Goal: Task Accomplishment & Management: Complete application form

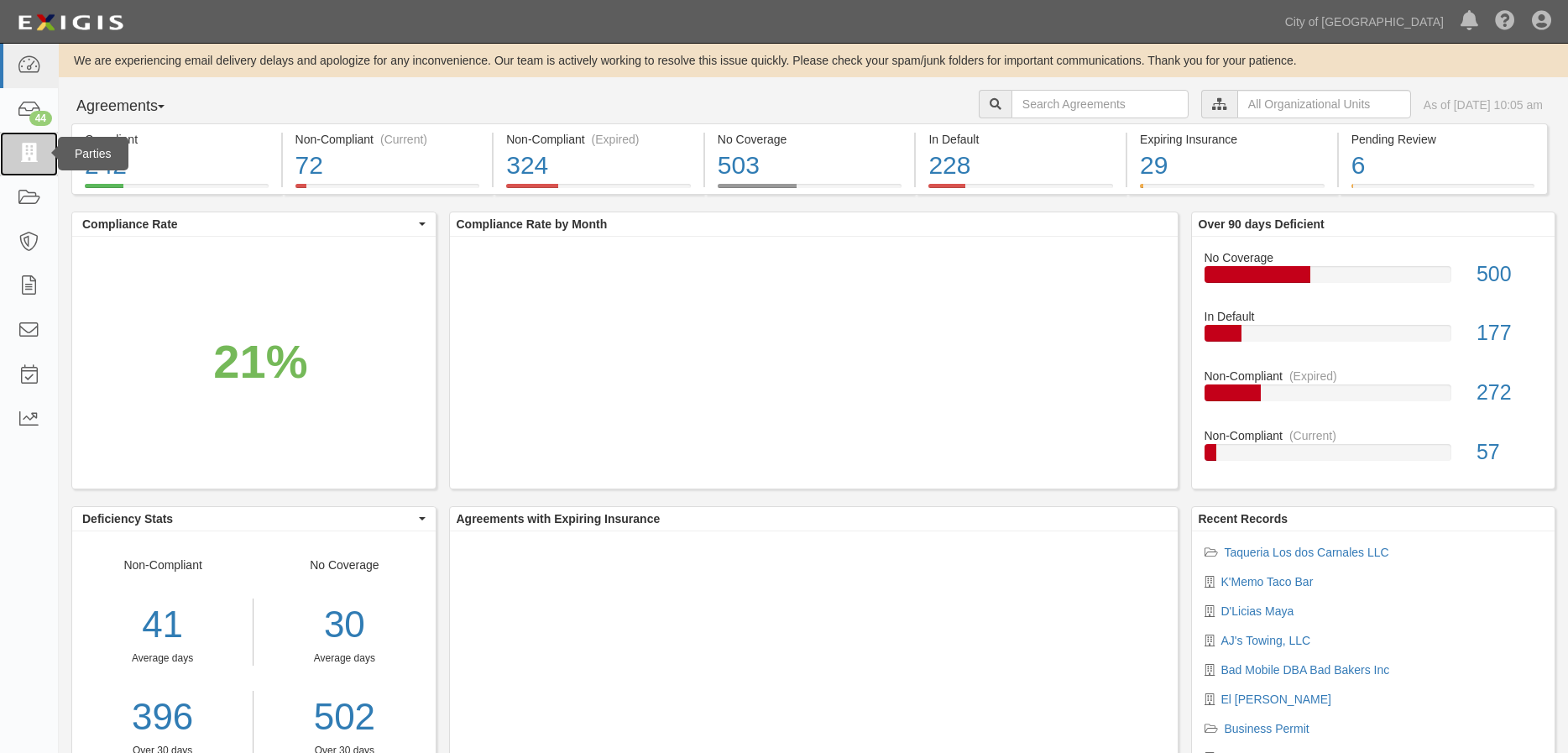
click at [26, 160] on icon at bounding box center [28, 154] width 24 height 19
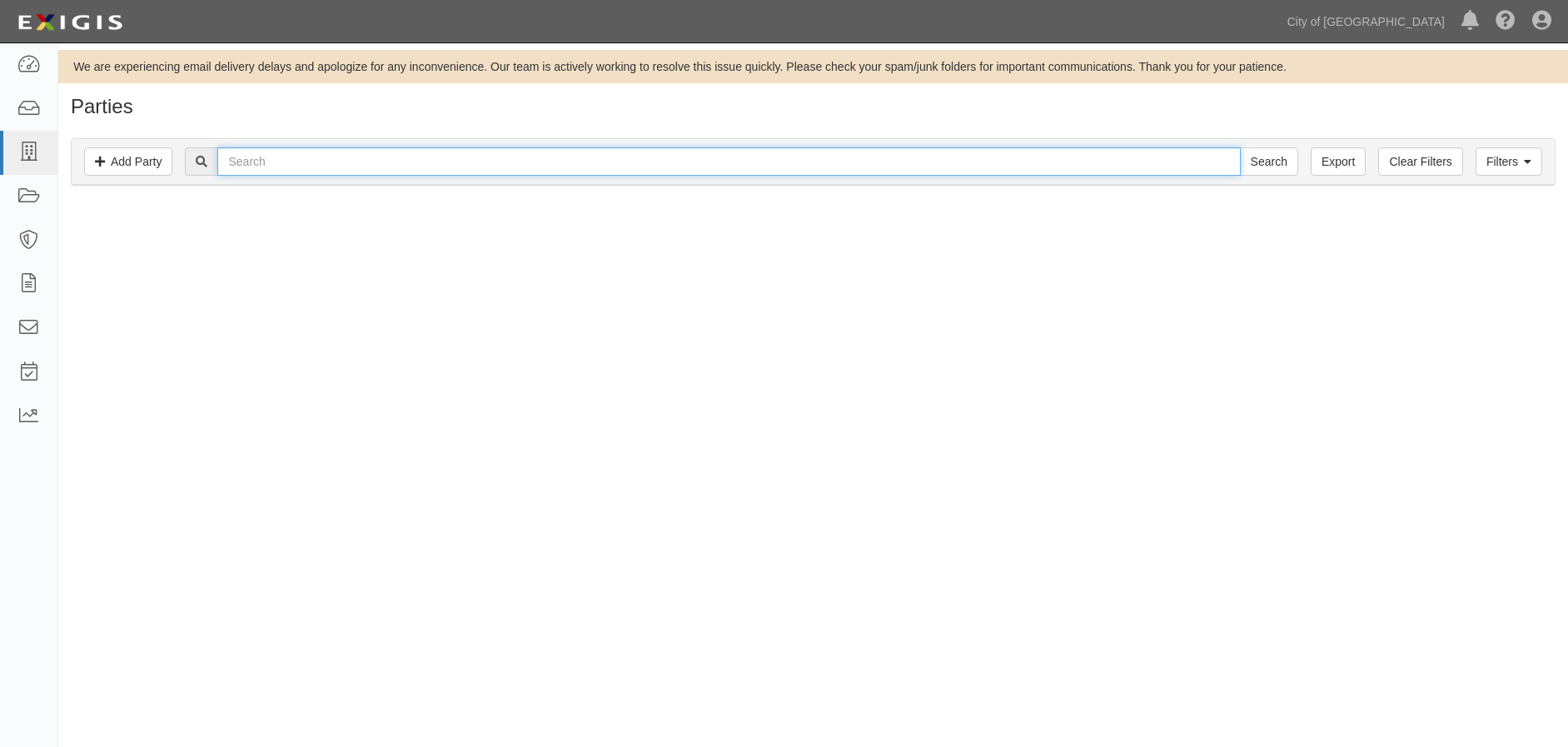
click at [298, 161] on input "text" at bounding box center [729, 162] width 1023 height 28
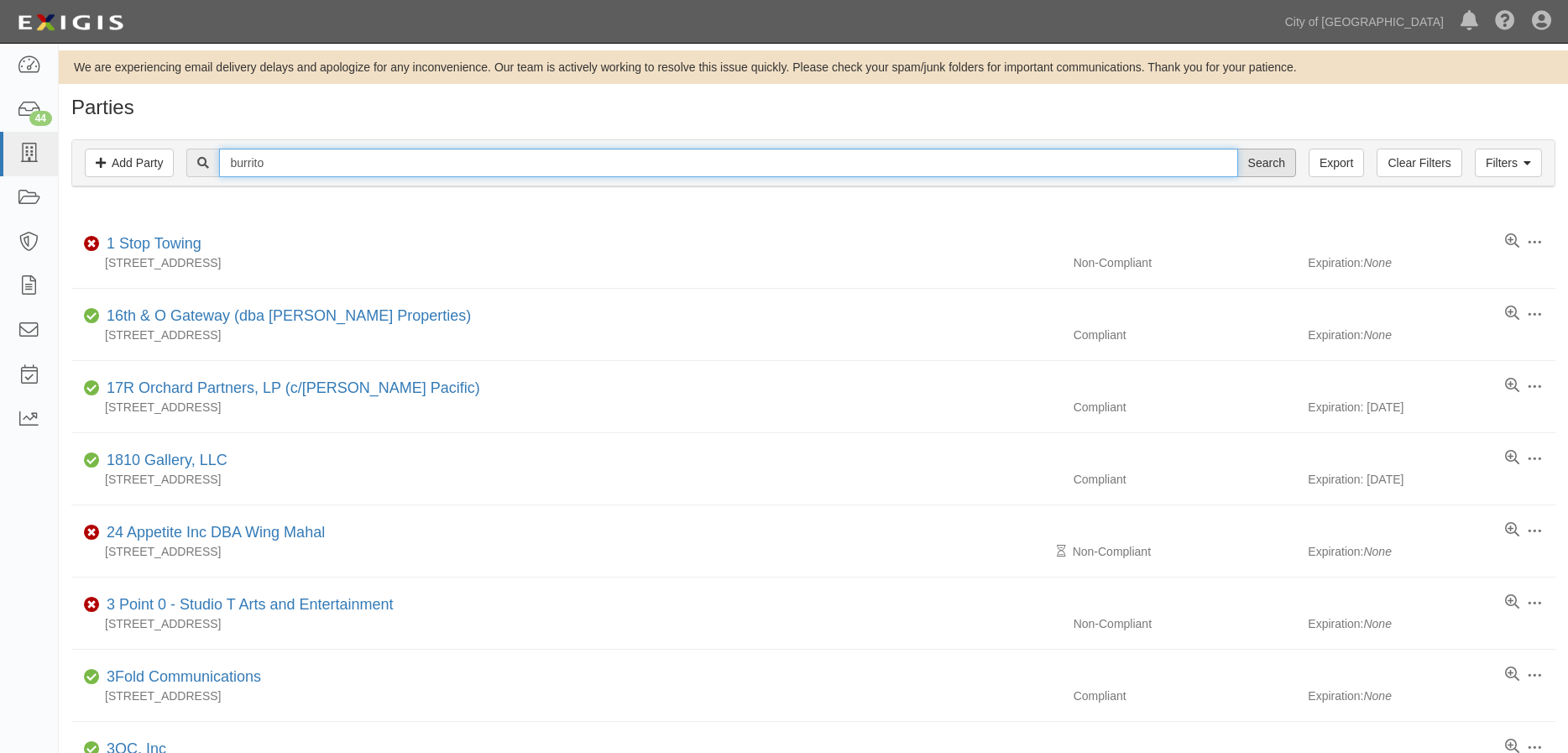
type input "burrito"
click at [1263, 174] on input "Search" at bounding box center [1267, 163] width 59 height 28
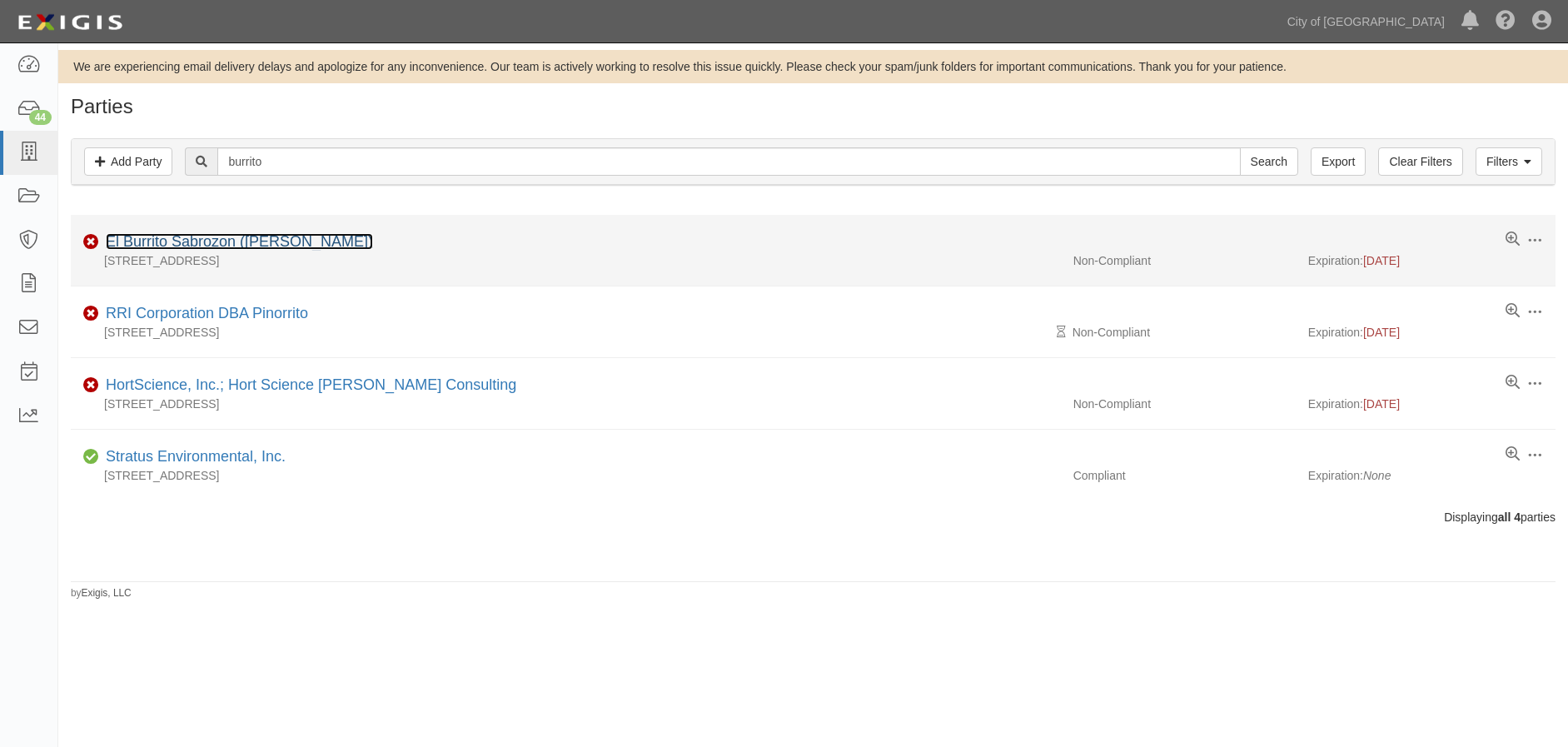
click at [320, 240] on link "El Burrito Sabrozon ([PERSON_NAME])" at bounding box center [240, 241] width 268 height 17
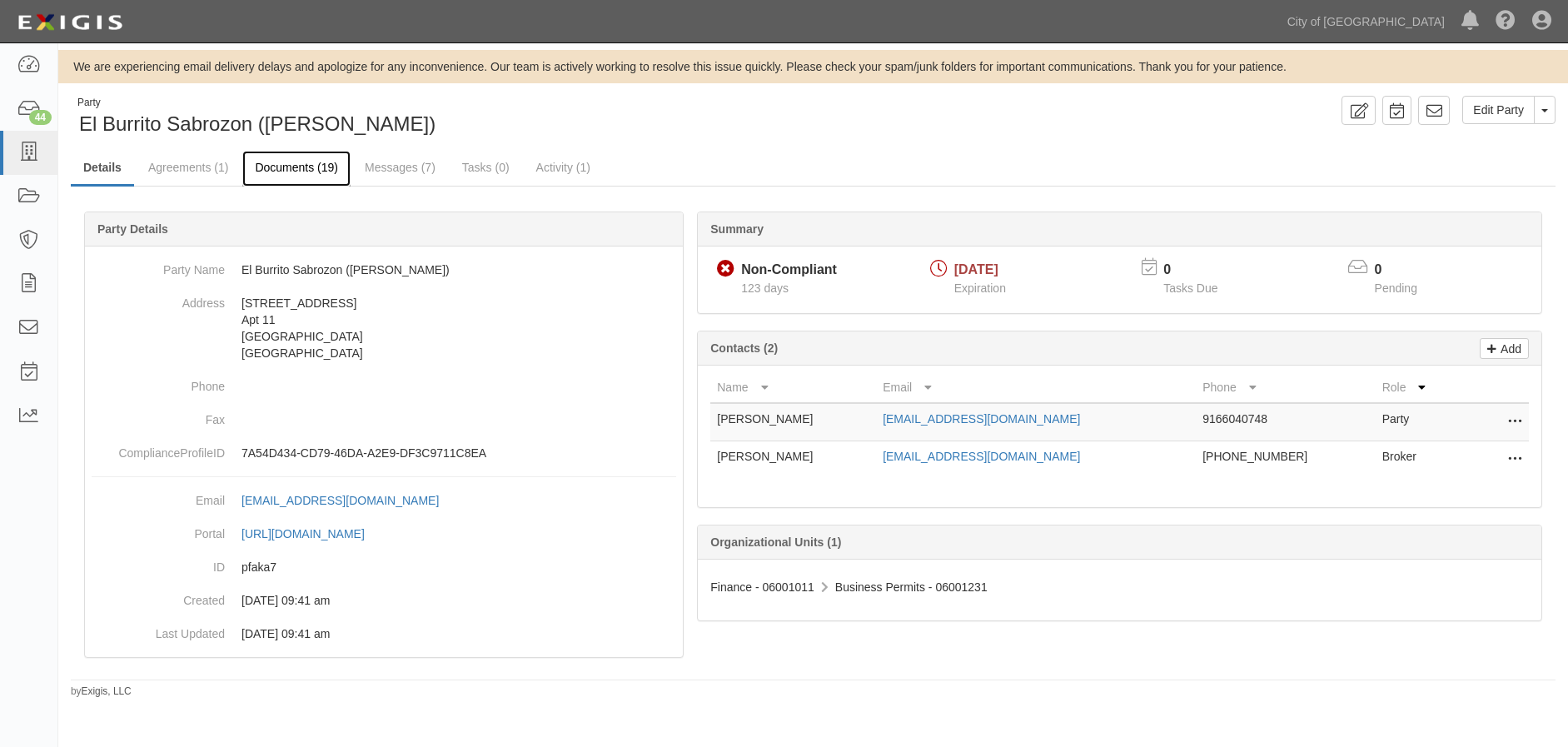
click at [309, 166] on link "Documents (19)" at bounding box center [296, 168] width 108 height 36
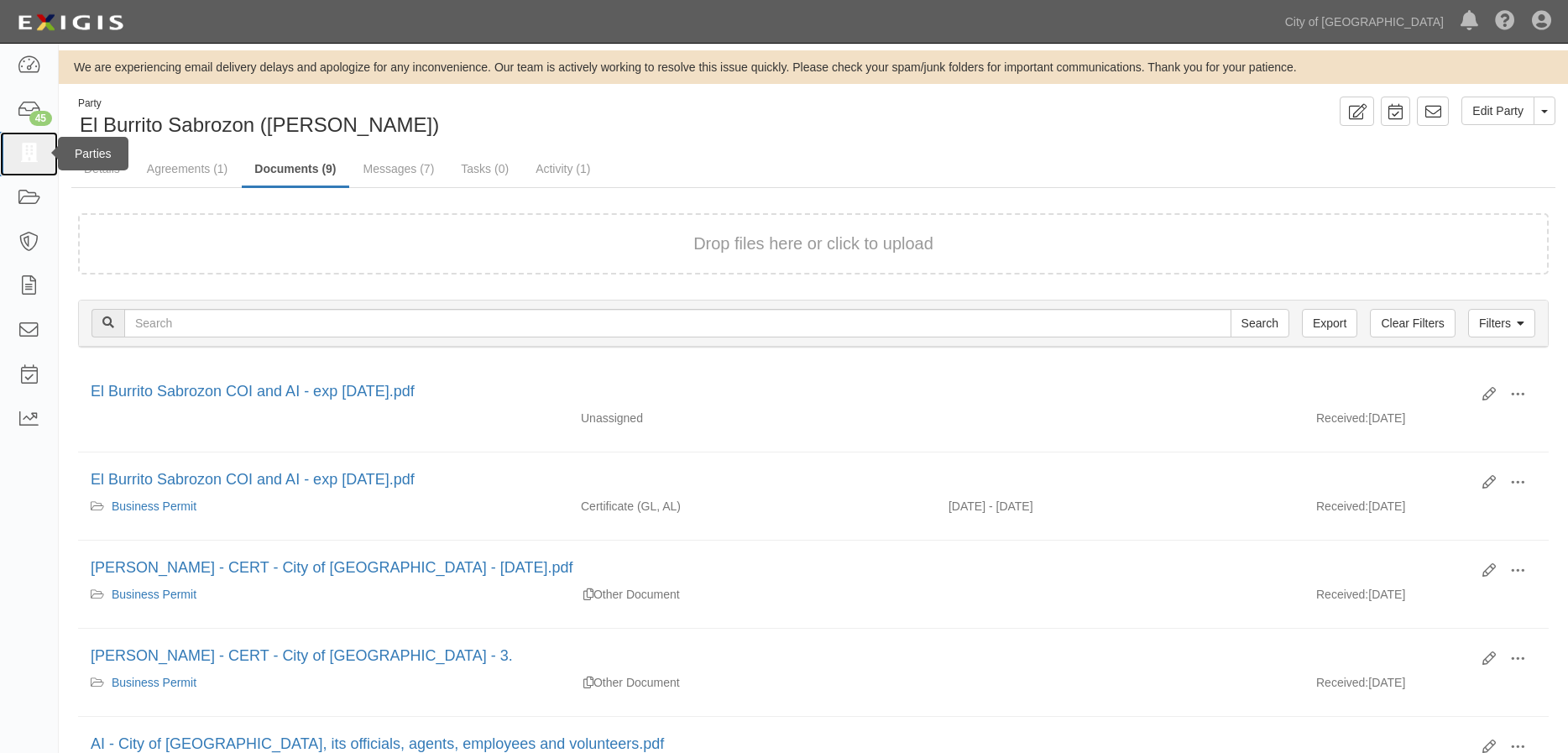
click at [26, 145] on icon at bounding box center [28, 154] width 24 height 19
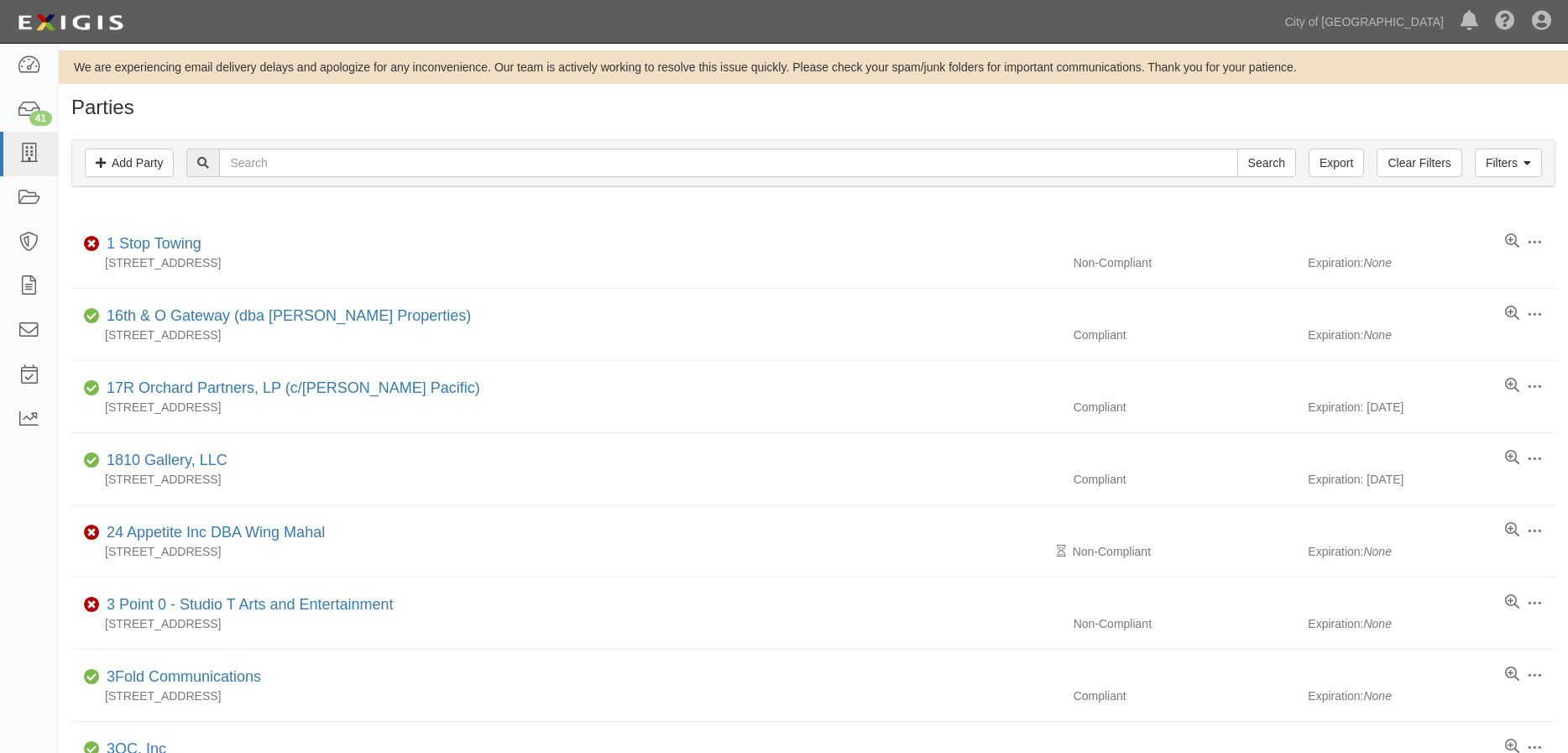
click at [132, 164] on link "Add Party" at bounding box center [129, 163] width 89 height 28
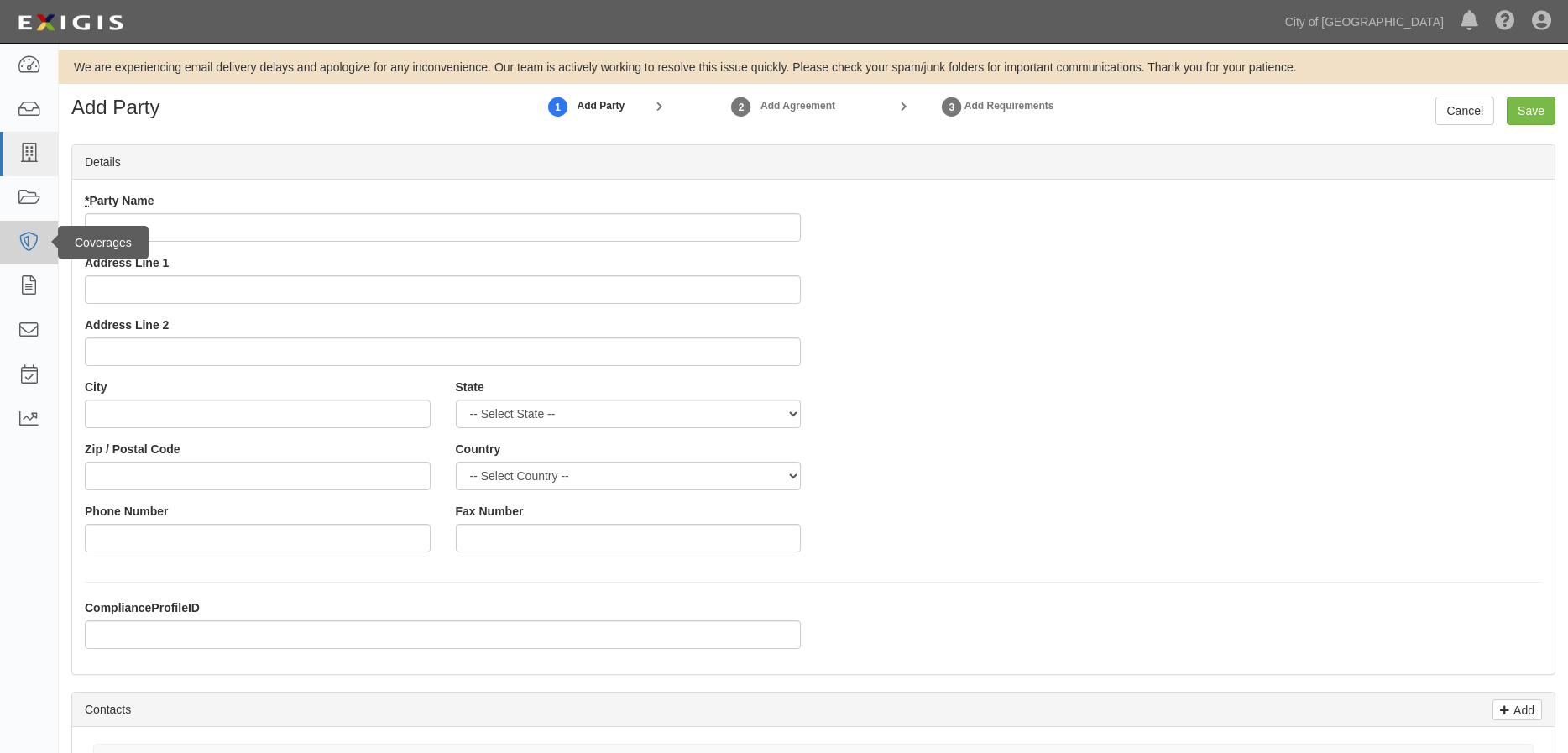
click at [181, 221] on input "* Party Name" at bounding box center [442, 227] width 716 height 28
click at [175, 220] on input "A" at bounding box center [442, 227] width 716 height 28
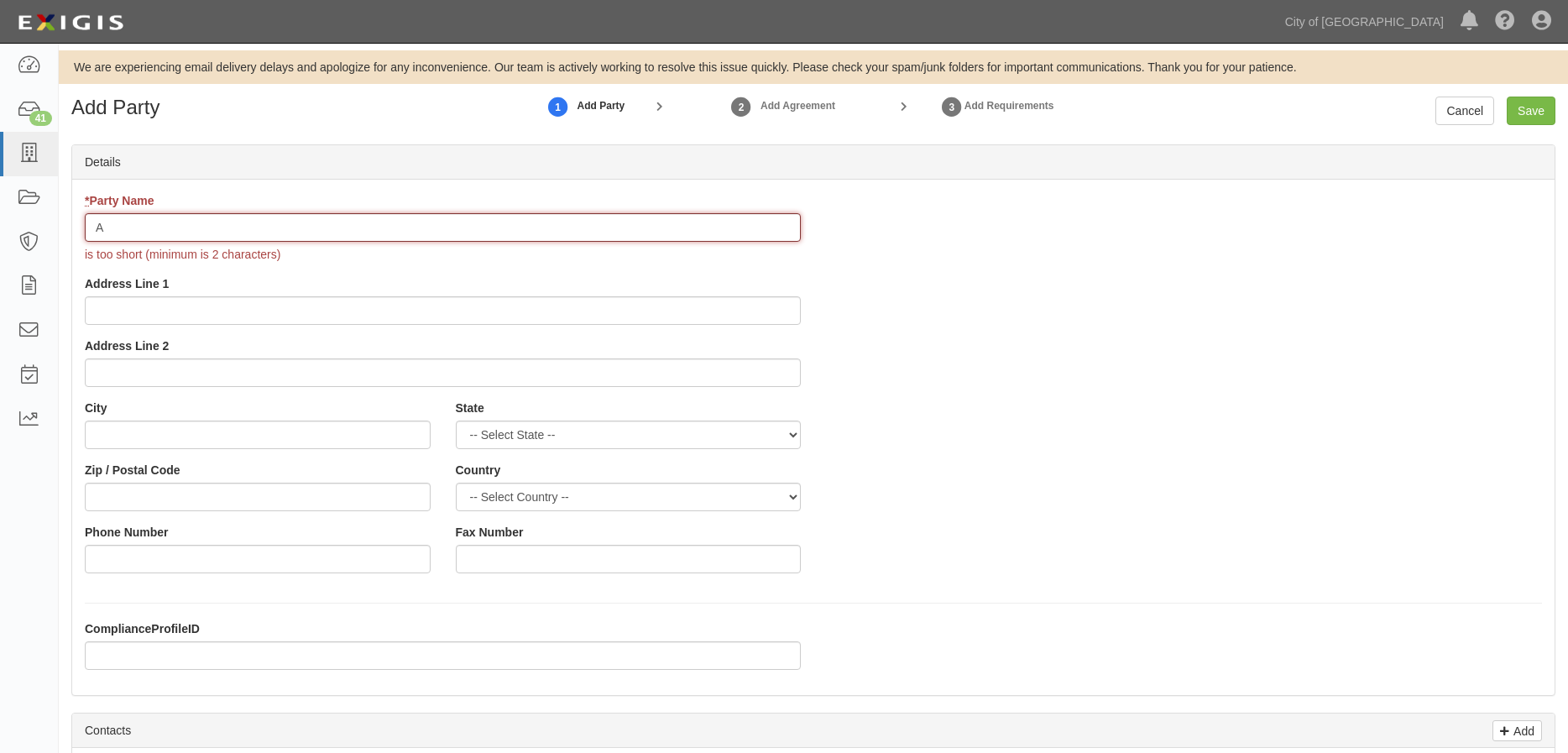
click at [255, 227] on input "A" at bounding box center [442, 227] width 716 height 28
type input "Antojitos Mexicanos El Patron"
click at [273, 320] on div "* Party Name Antojitos Mexicanos El Patron is too short (minimum is 2 character…" at bounding box center [442, 295] width 741 height 207
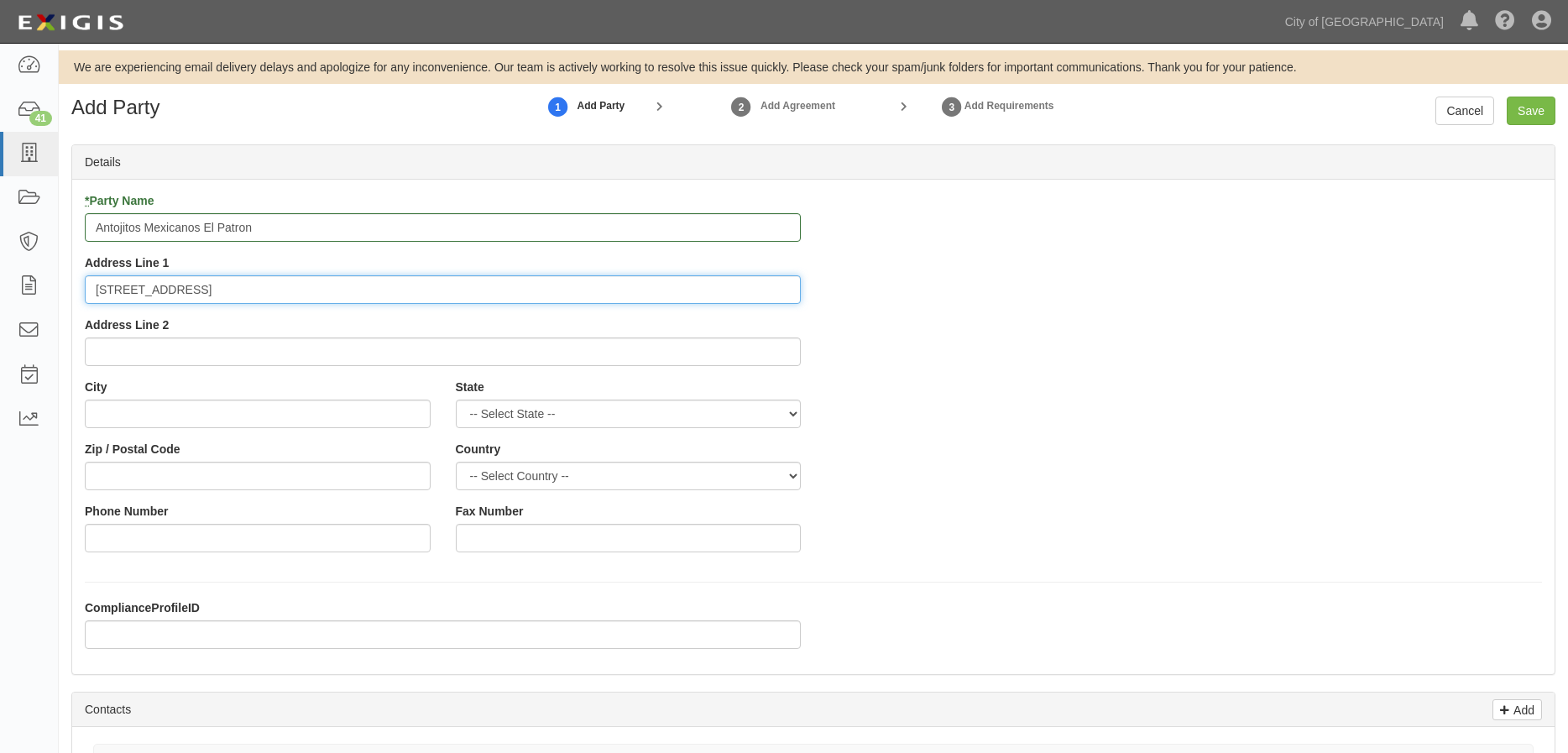
type input "7431 Stockton Blvd."
type input "Sacramento"
select select "CA"
type input "95823"
select select "US"
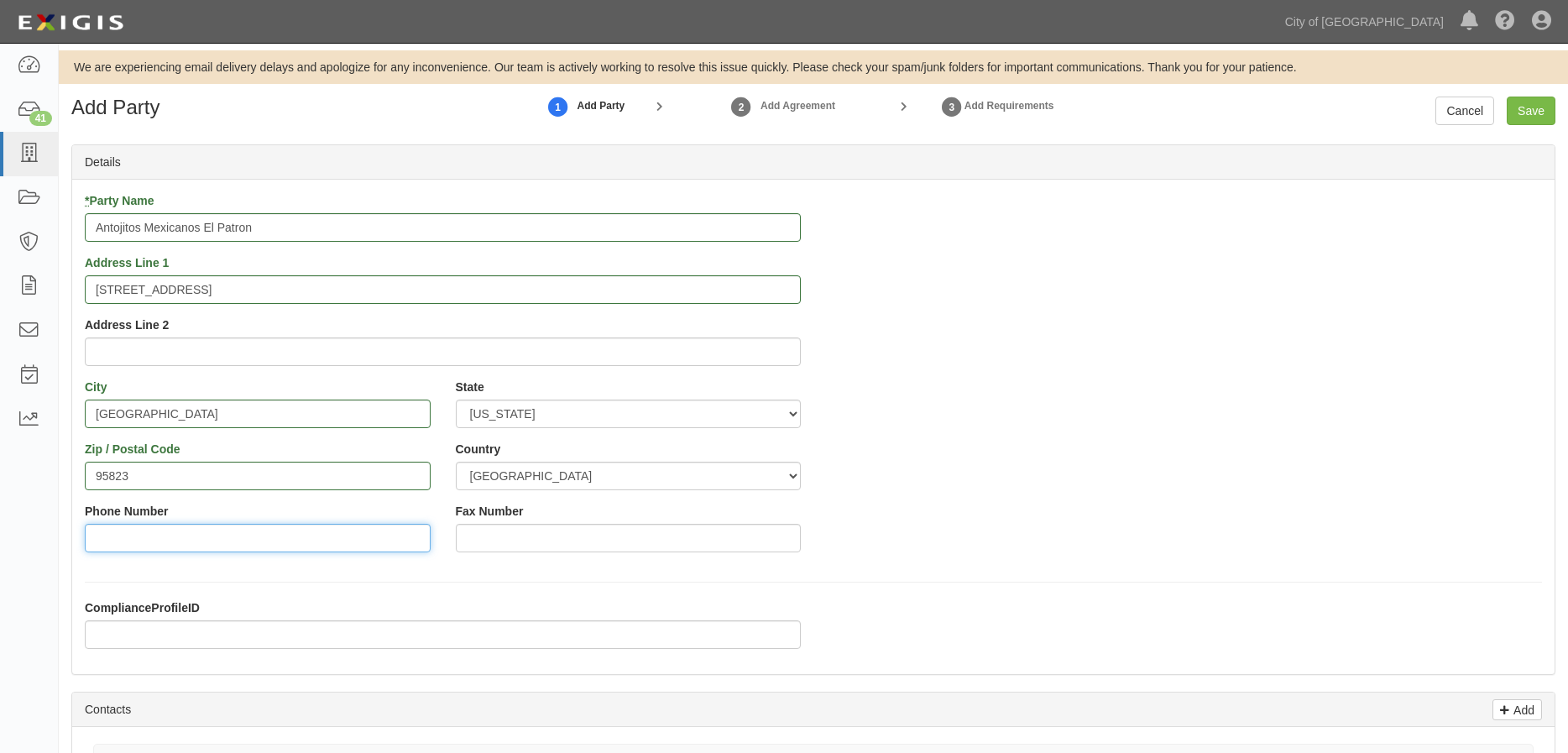
click at [158, 532] on input "Phone Number" at bounding box center [257, 538] width 346 height 28
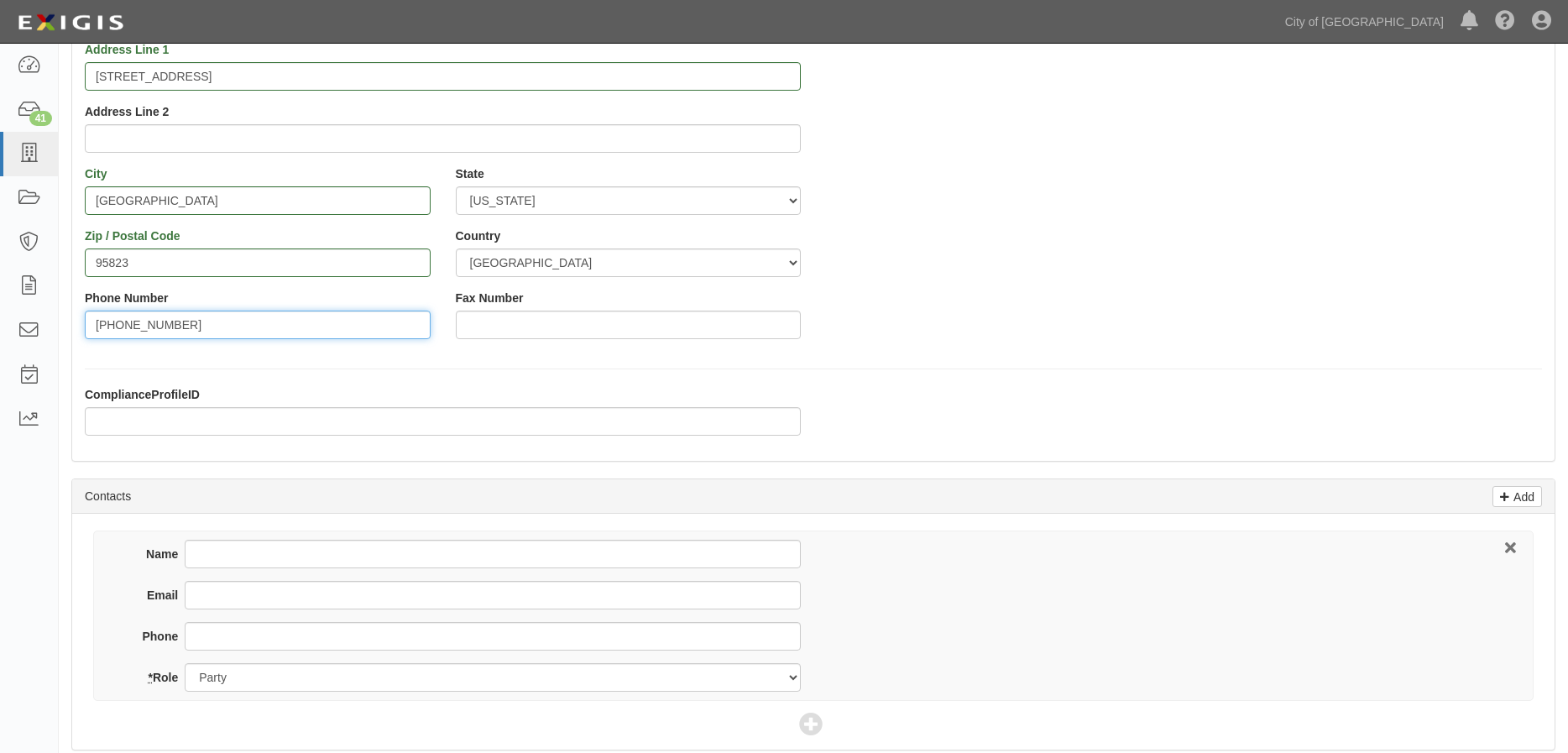
scroll to position [252, 0]
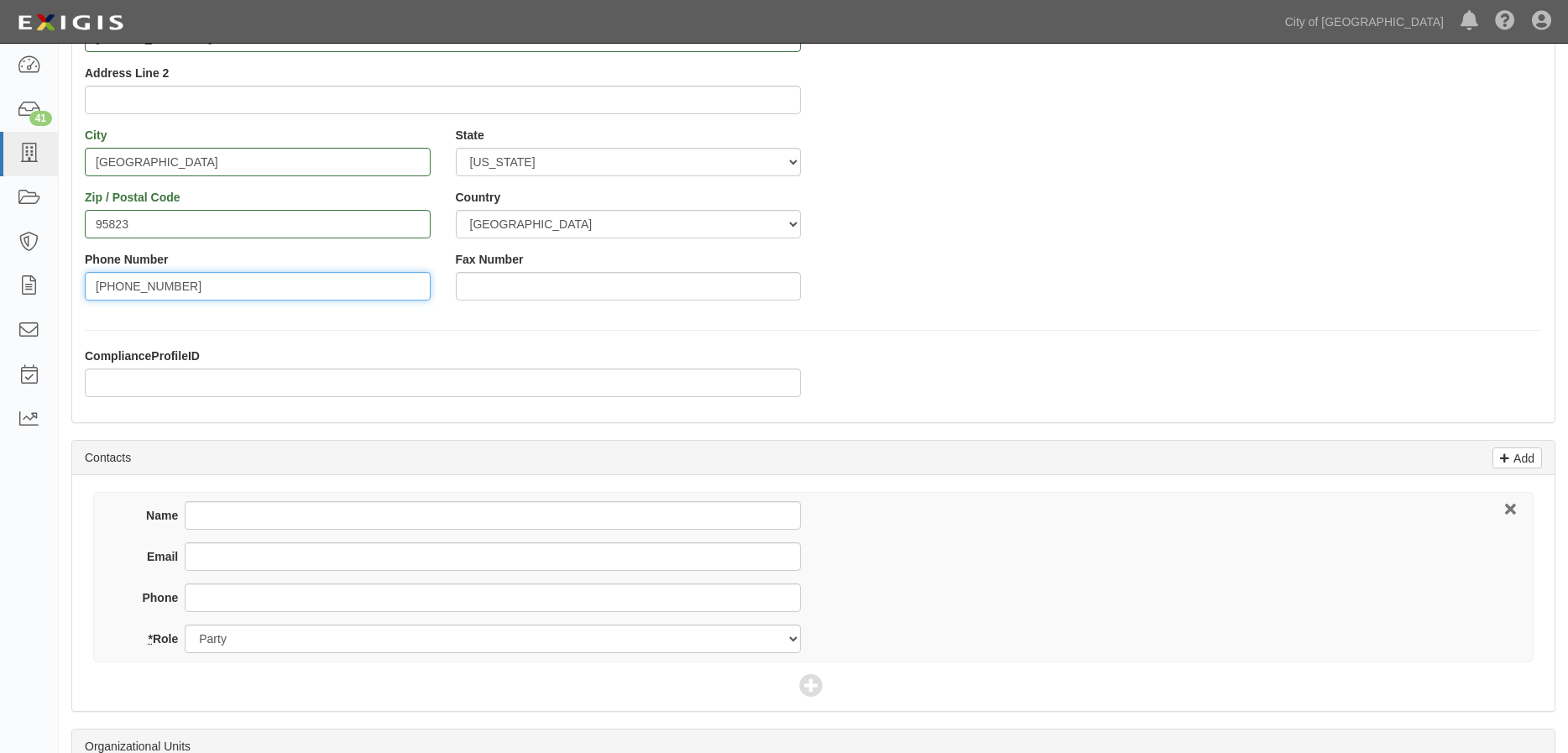
type input "916-370-2076"
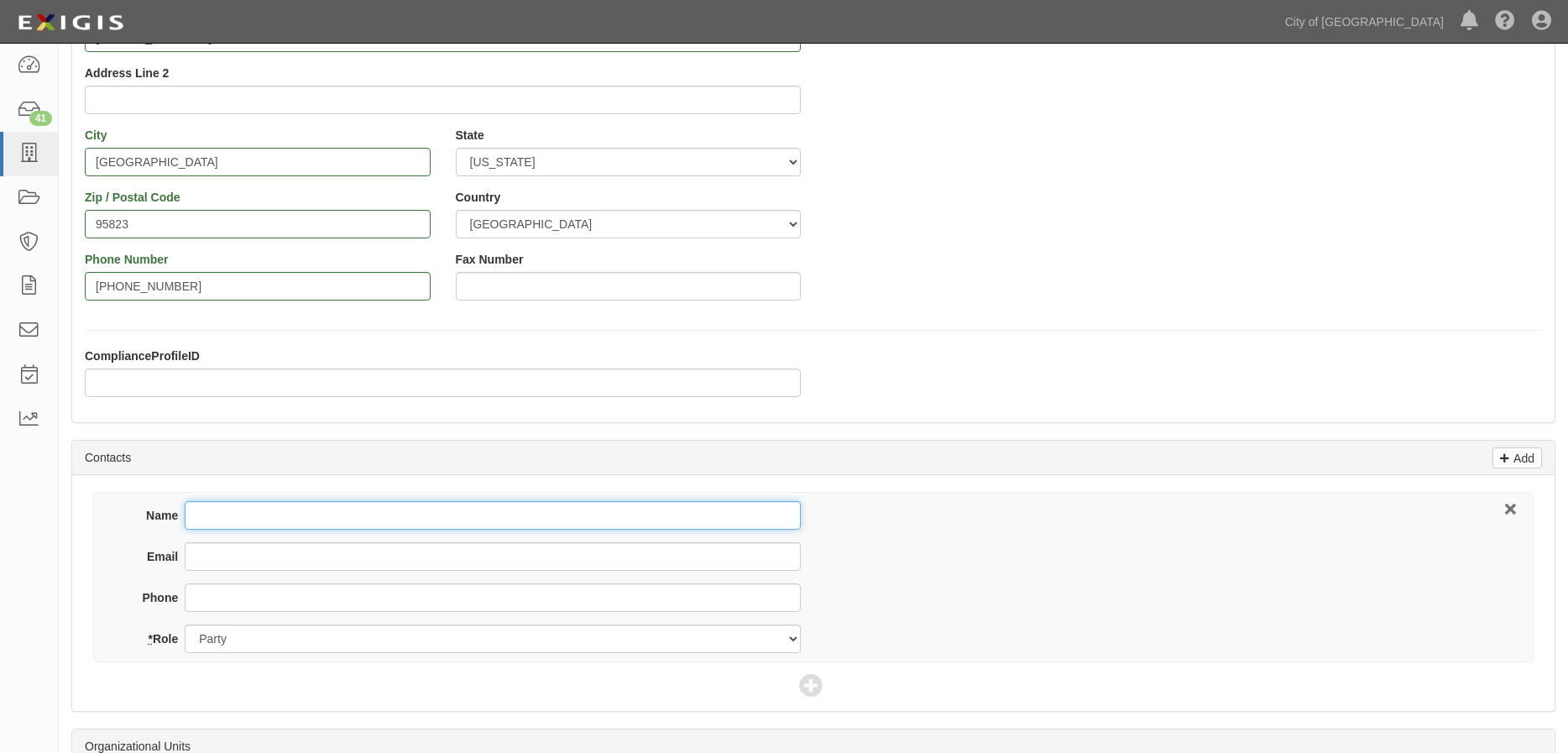
click at [249, 516] on input "Name" at bounding box center [493, 516] width 616 height 28
type input "Antonio Tlahuiz"
type input "antojitoselpatron2025@gmail.com"
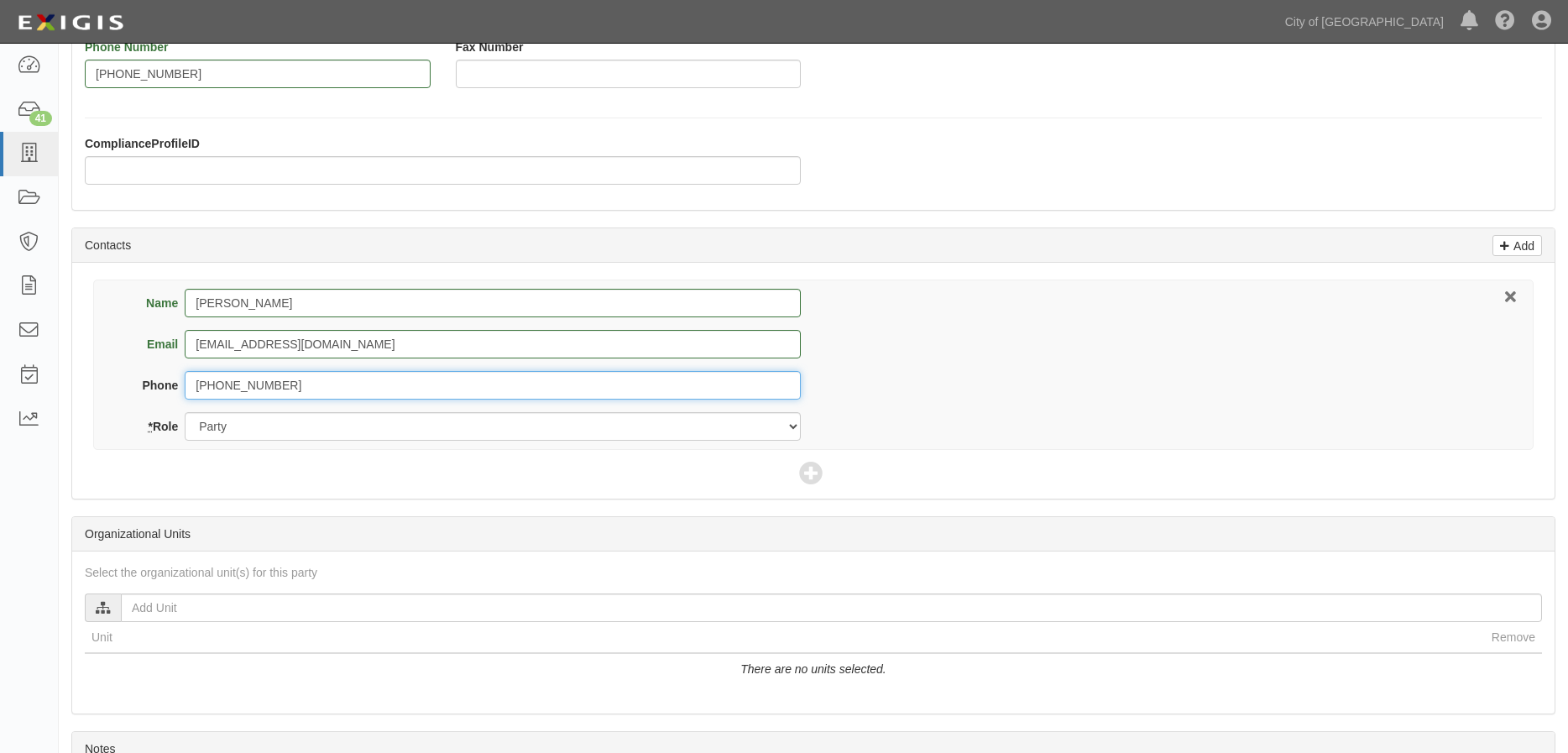
scroll to position [503, 0]
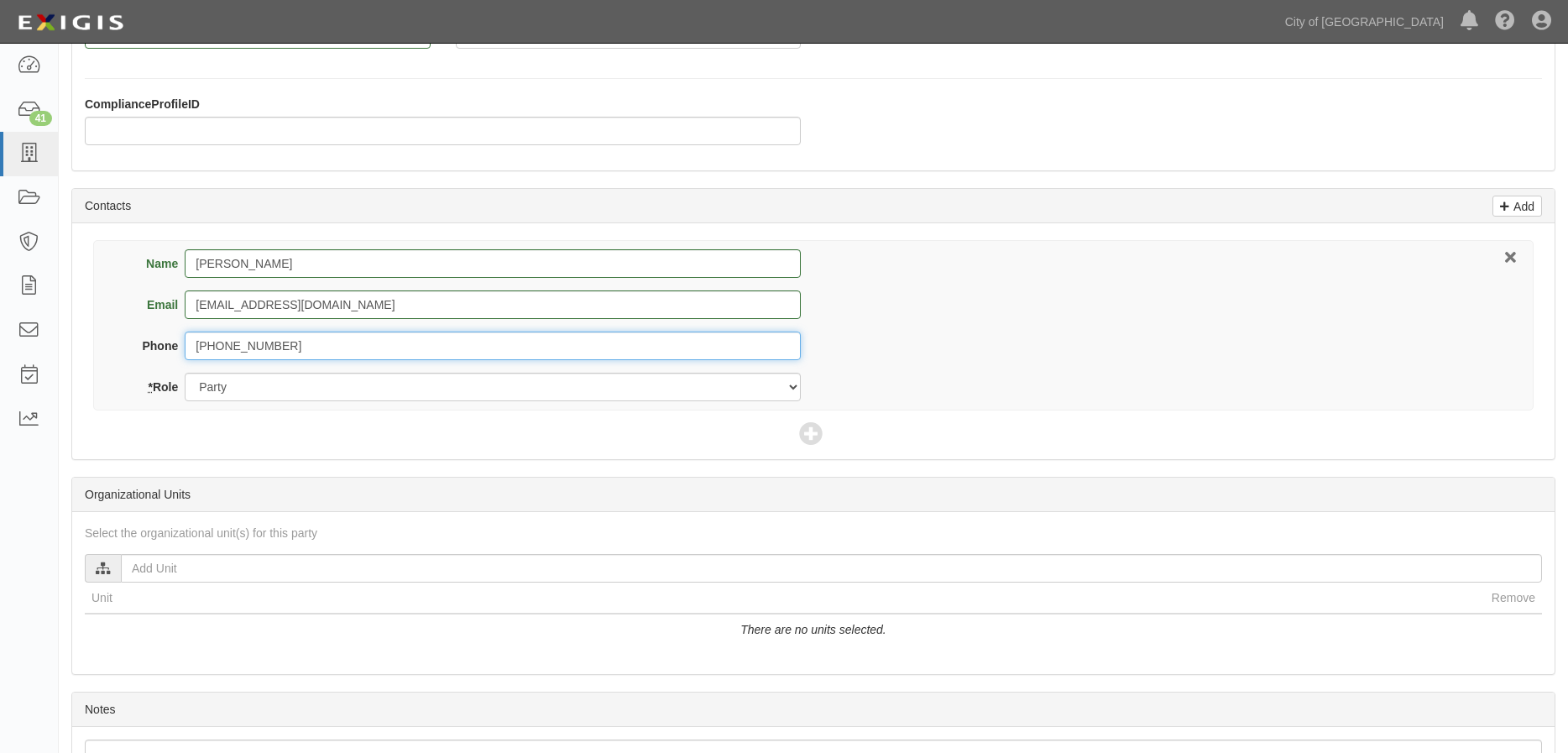
type input "916-370-2076"
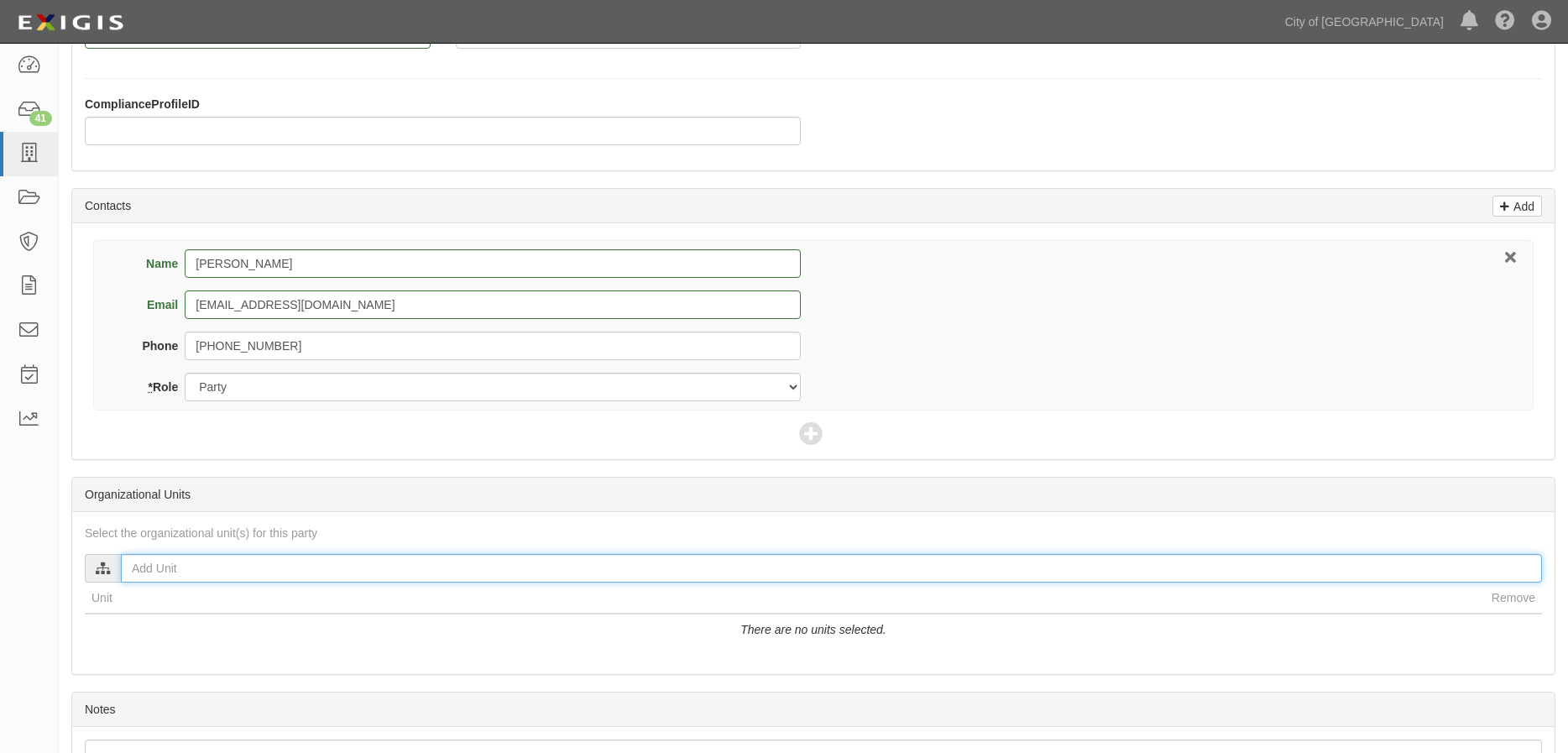
click at [214, 565] on input "text" at bounding box center [831, 569] width 1421 height 28
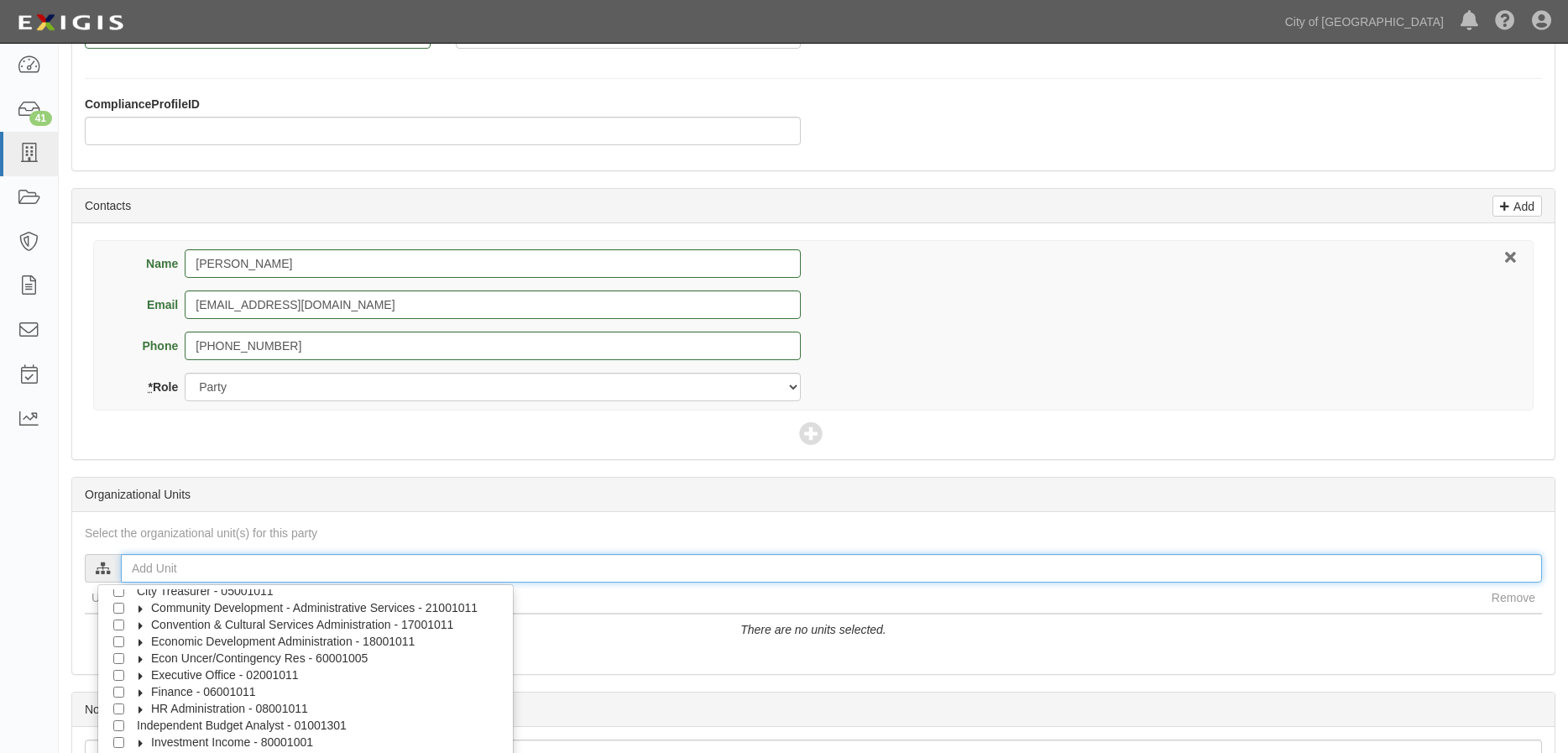
scroll to position [84, 0]
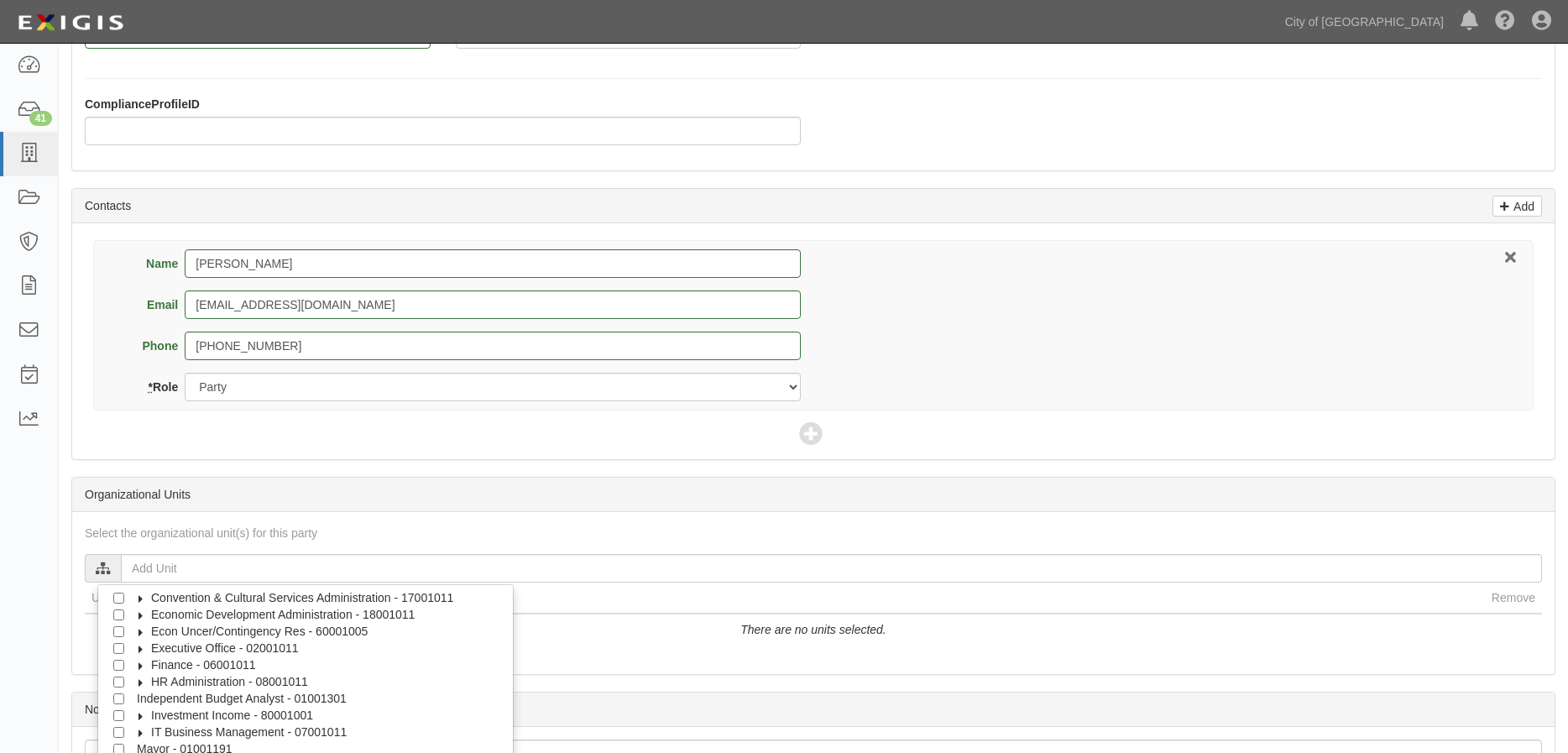
click at [139, 665] on icon at bounding box center [140, 666] width 11 height 8
click at [132, 698] on input "Business Permits - 06001231" at bounding box center [134, 699] width 11 height 11
checkbox input "true"
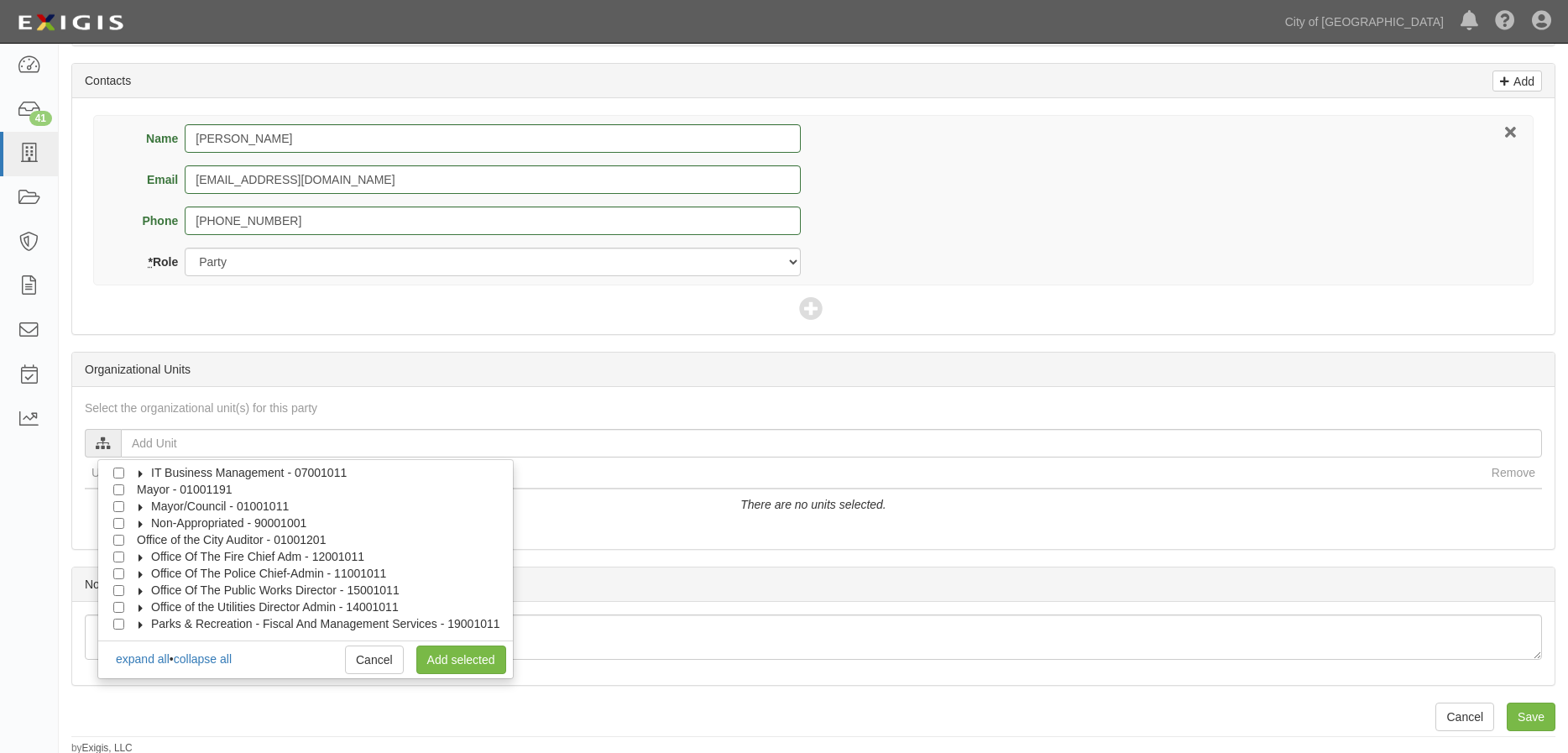
scroll to position [631, 0]
click at [485, 660] on link "Add selected" at bounding box center [461, 658] width 90 height 28
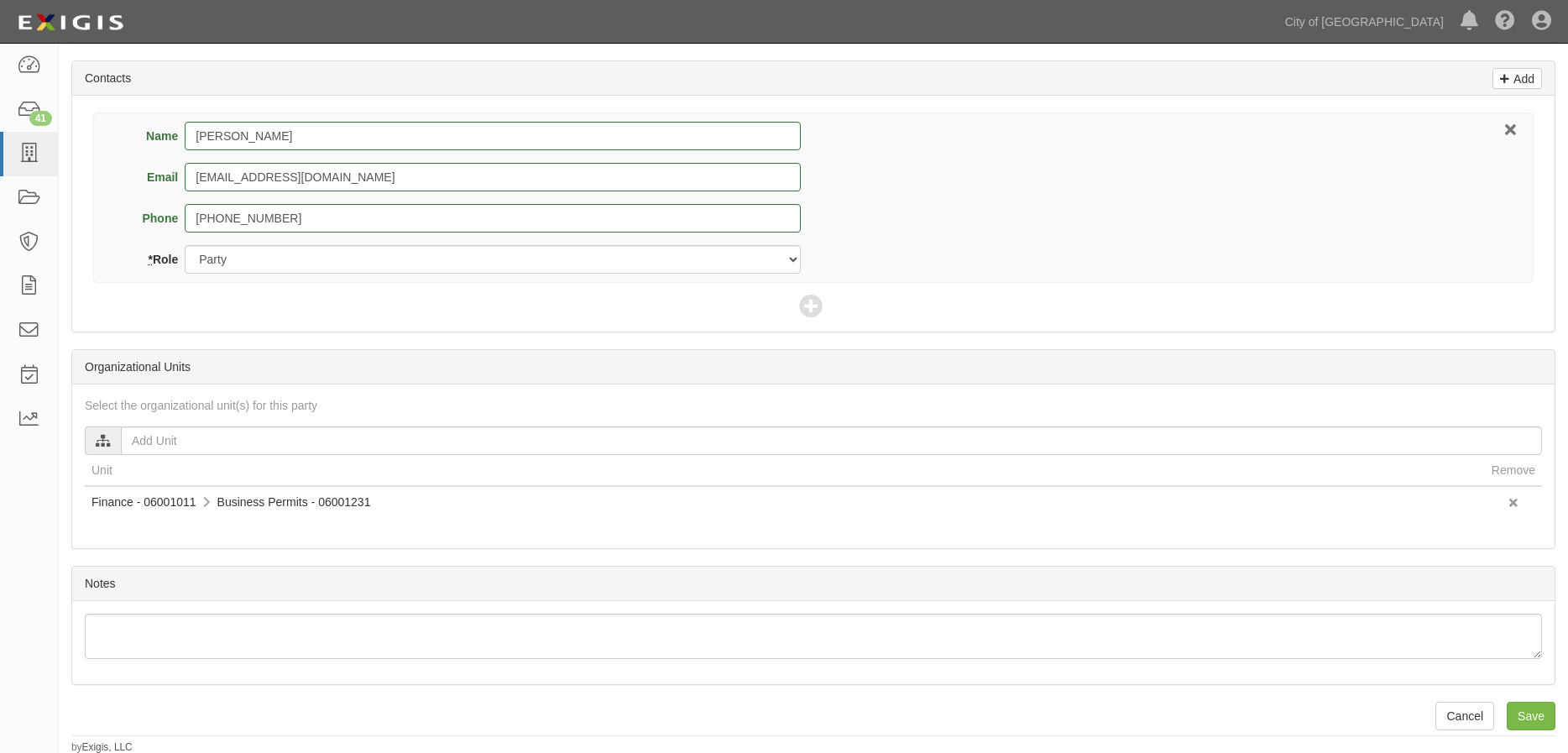
scroll to position [633, 0]
click at [1542, 718] on input "Save" at bounding box center [1531, 714] width 48 height 28
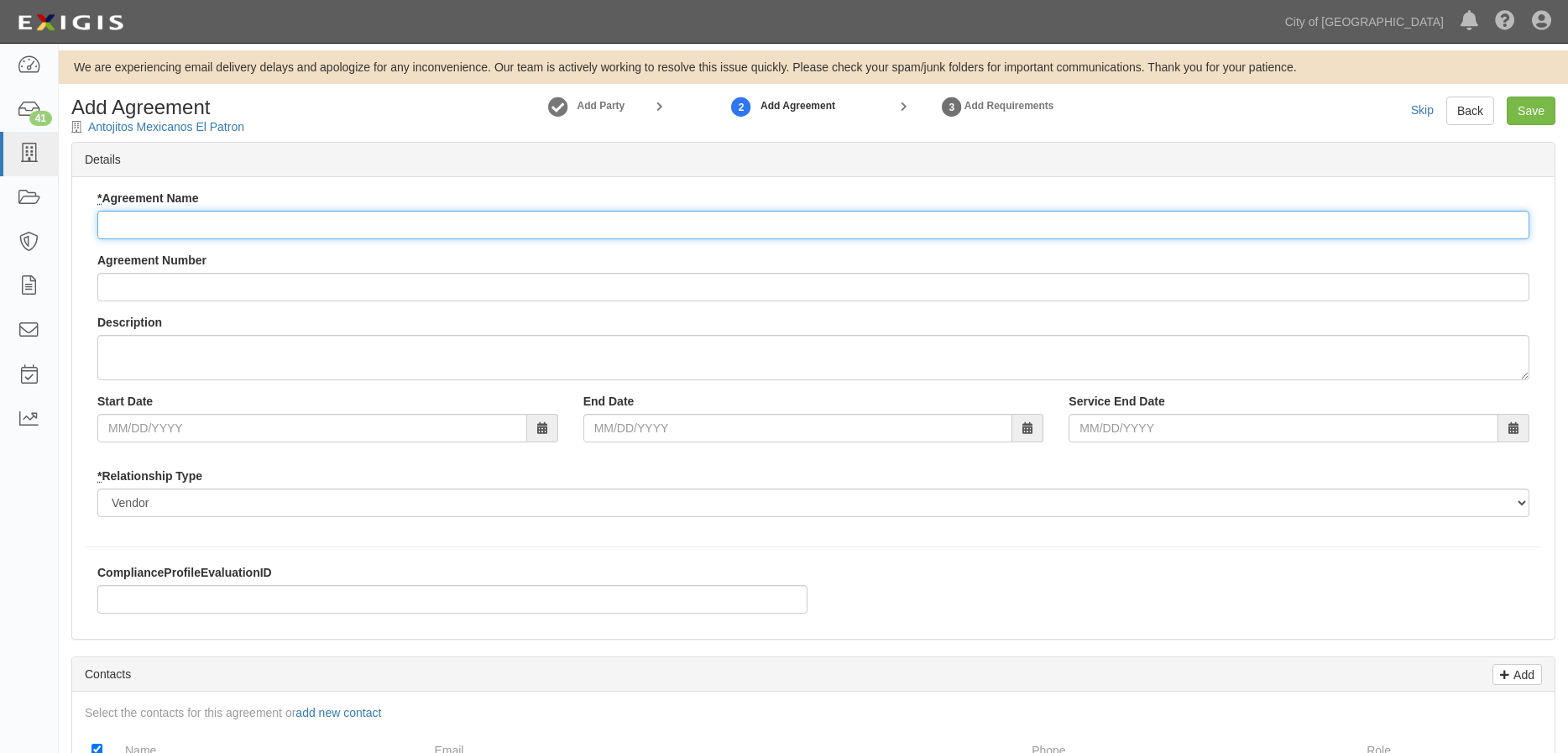
click at [167, 220] on input "* Agreement Name" at bounding box center [813, 225] width 1432 height 28
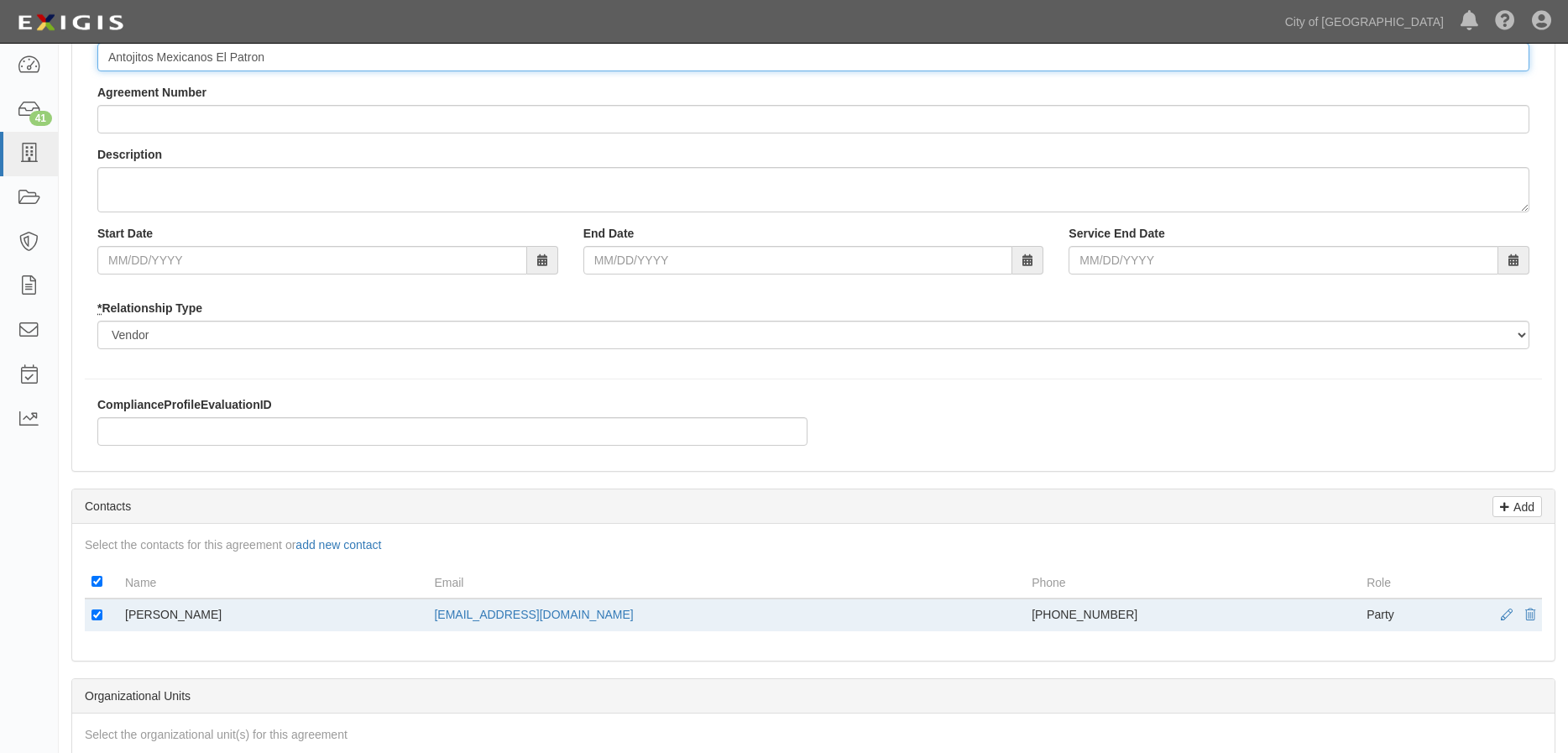
scroll to position [252, 0]
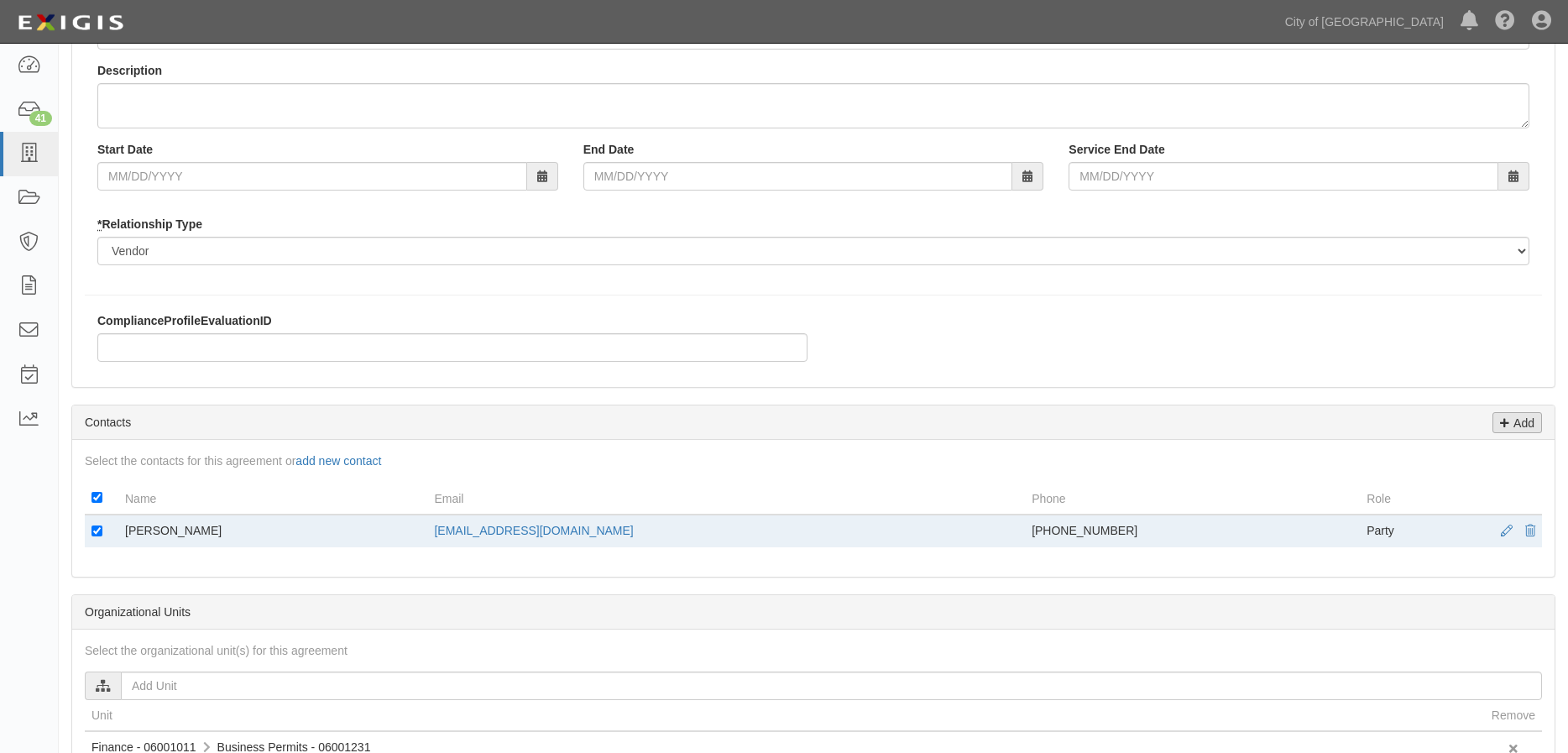
type input "Antojitos Mexicanos El Patron"
click at [1513, 425] on p "Add" at bounding box center [1521, 423] width 26 height 19
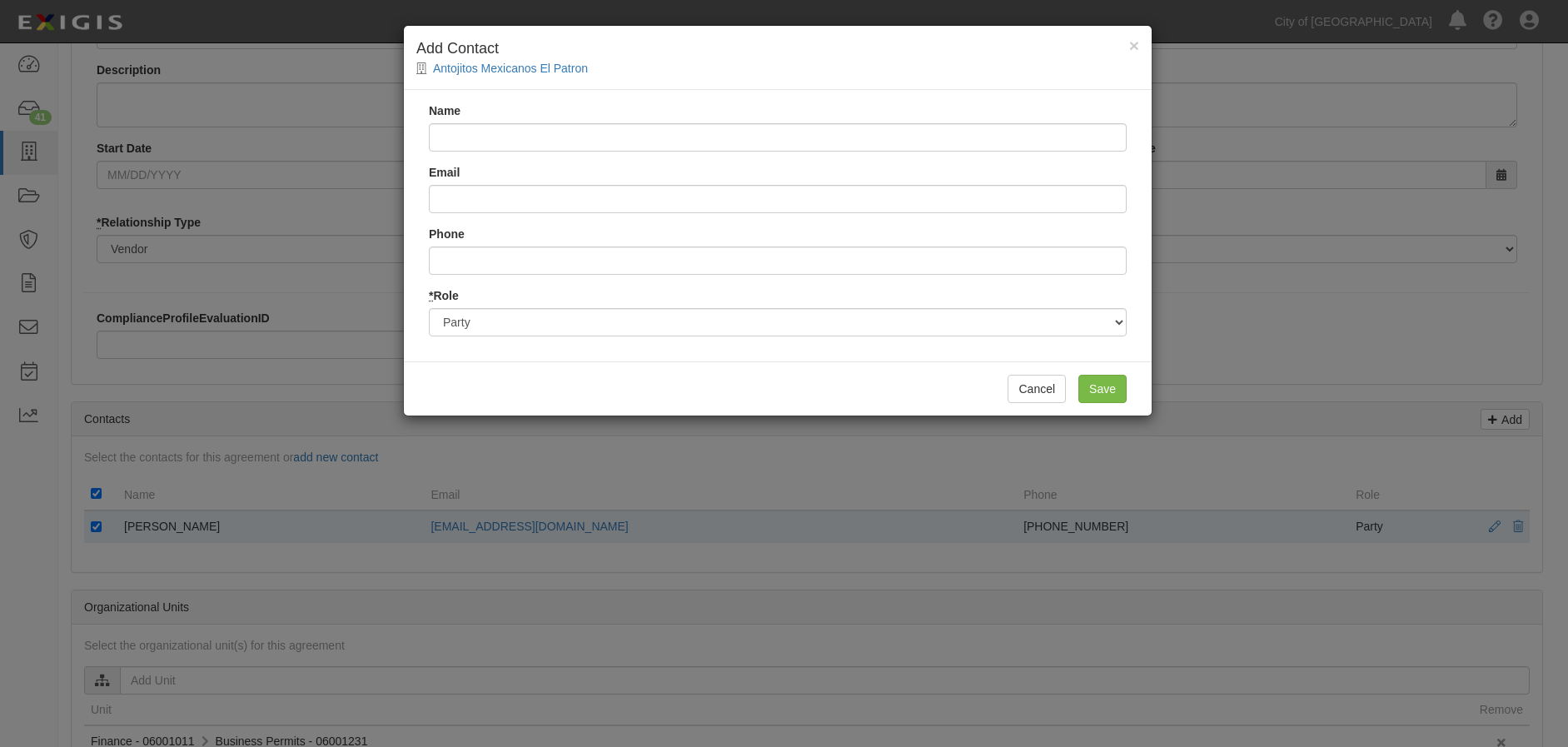
click at [569, 136] on input "Name" at bounding box center [777, 137] width 698 height 28
type input "E"
type input "Castro Insurance Services LLC"
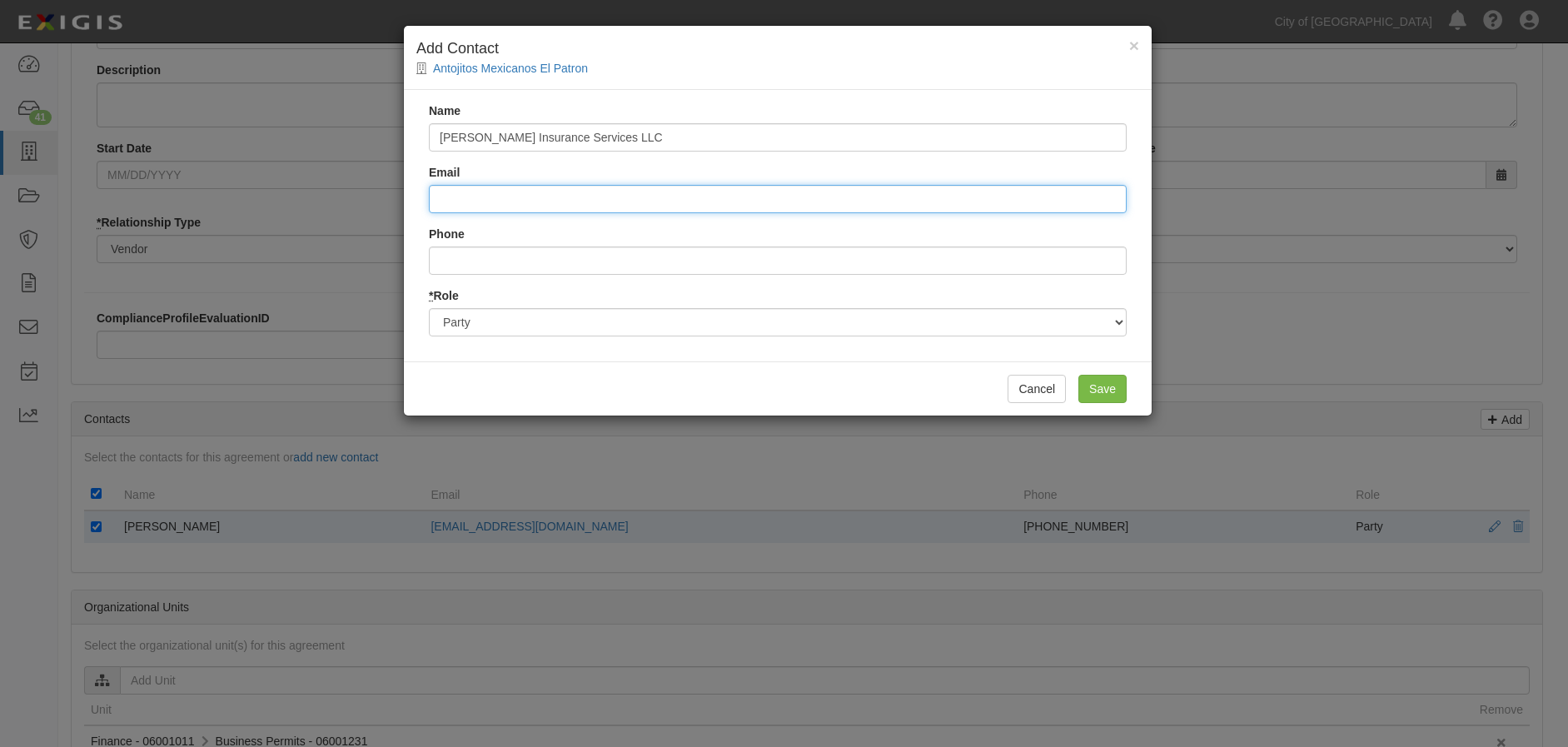
click at [466, 197] on input "Email" at bounding box center [777, 199] width 698 height 28
type input "support@coterieinsurance.com"
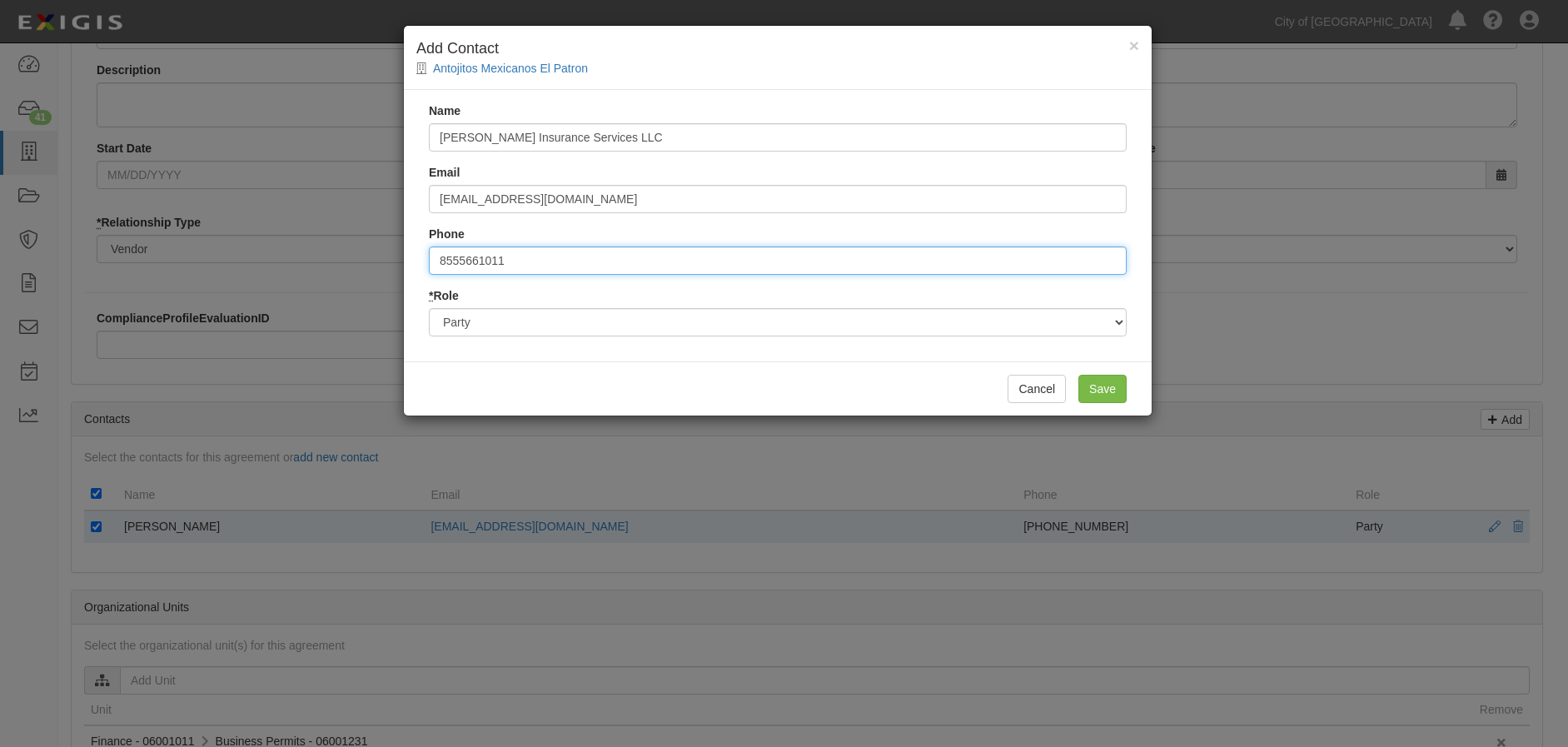
type input "8555661011"
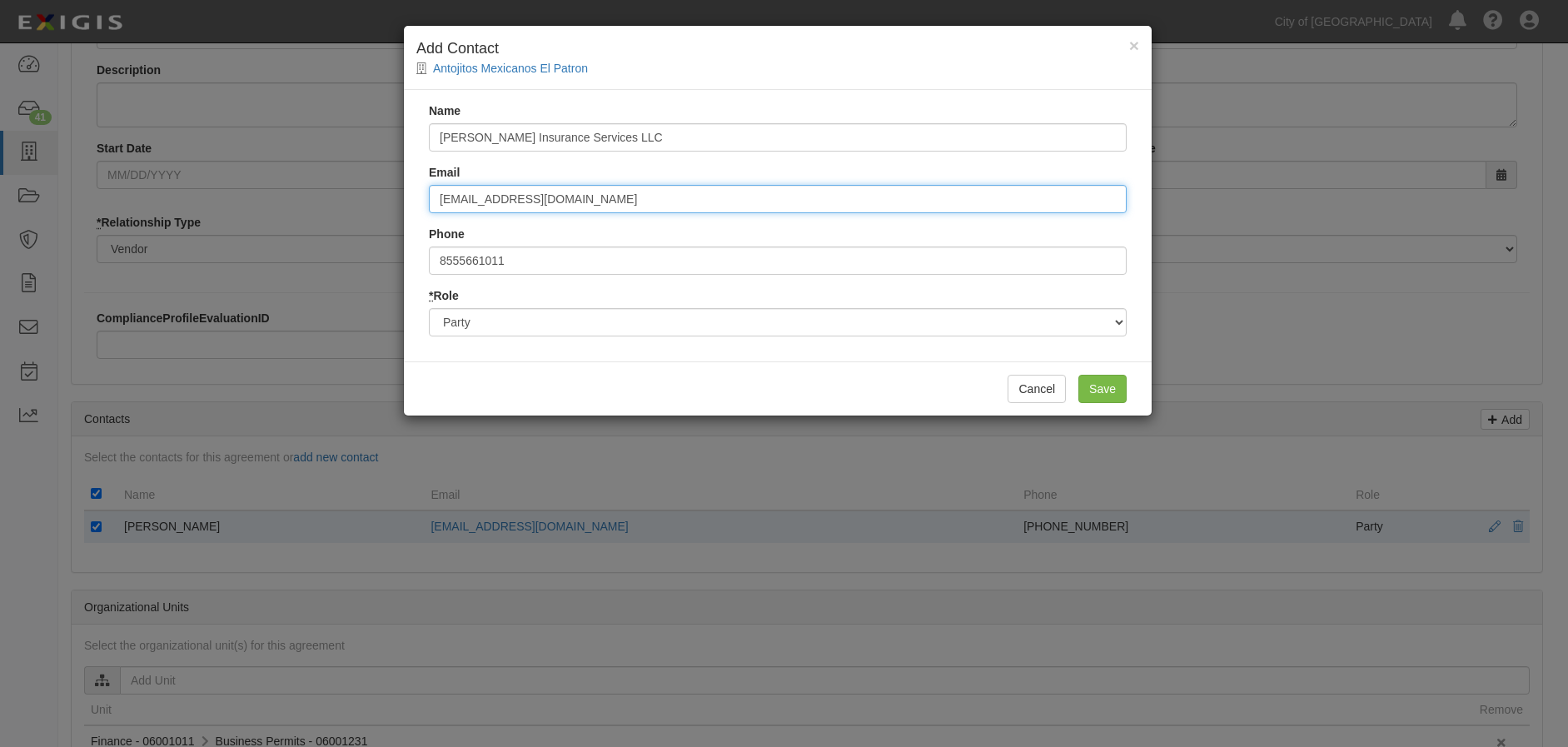
drag, startPoint x: 625, startPoint y: 206, endPoint x: 431, endPoint y: 207, distance: 194.0
click at [431, 207] on input "support@coterieinsurance.com" at bounding box center [777, 199] width 698 height 28
type input "ecastro@castrols.com"
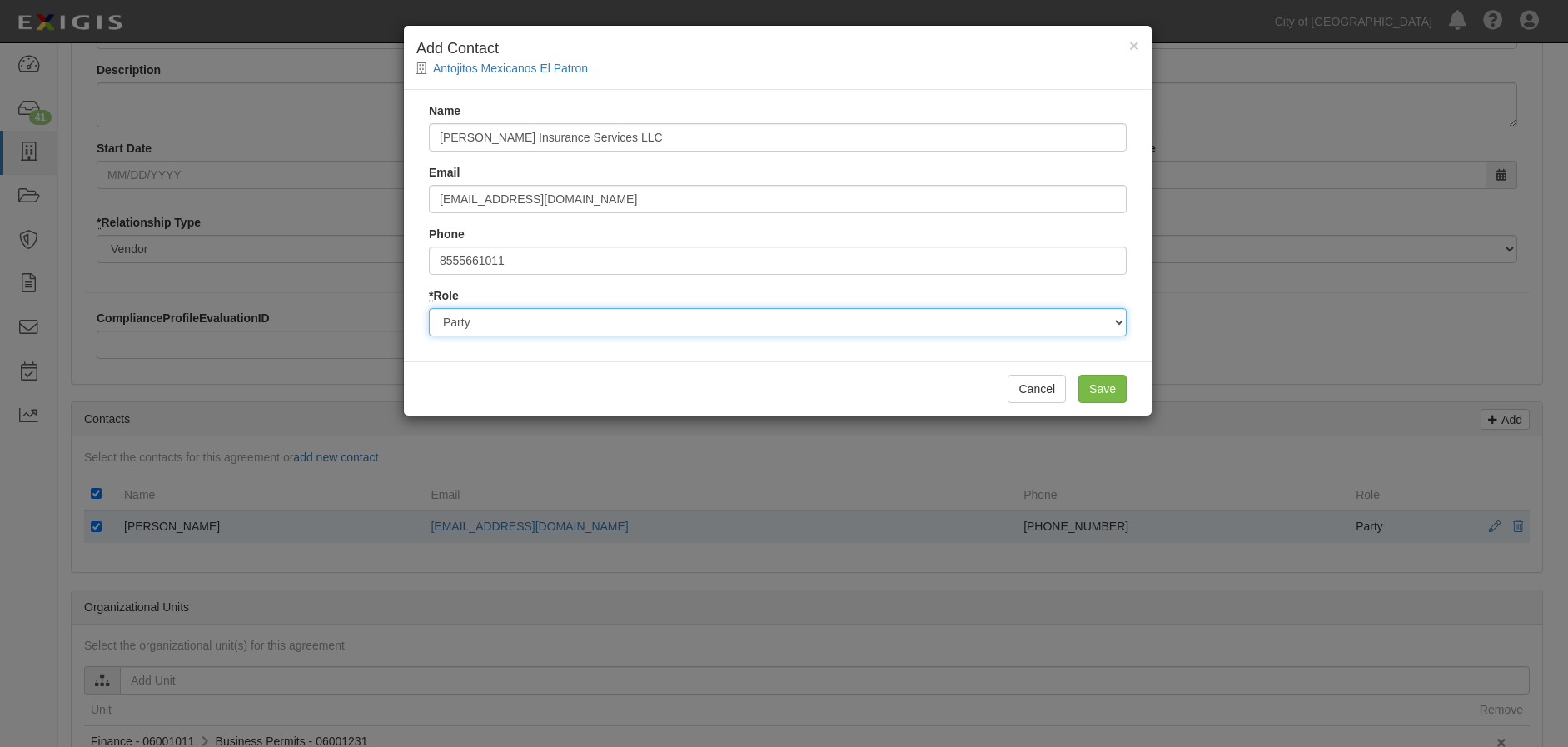
click at [951, 325] on select "Party Broker Other" at bounding box center [777, 322] width 698 height 28
select select "Broker"
click at [429, 308] on select "Party Broker Other" at bounding box center [777, 322] width 698 height 28
click at [1097, 383] on input "Save" at bounding box center [1102, 389] width 48 height 28
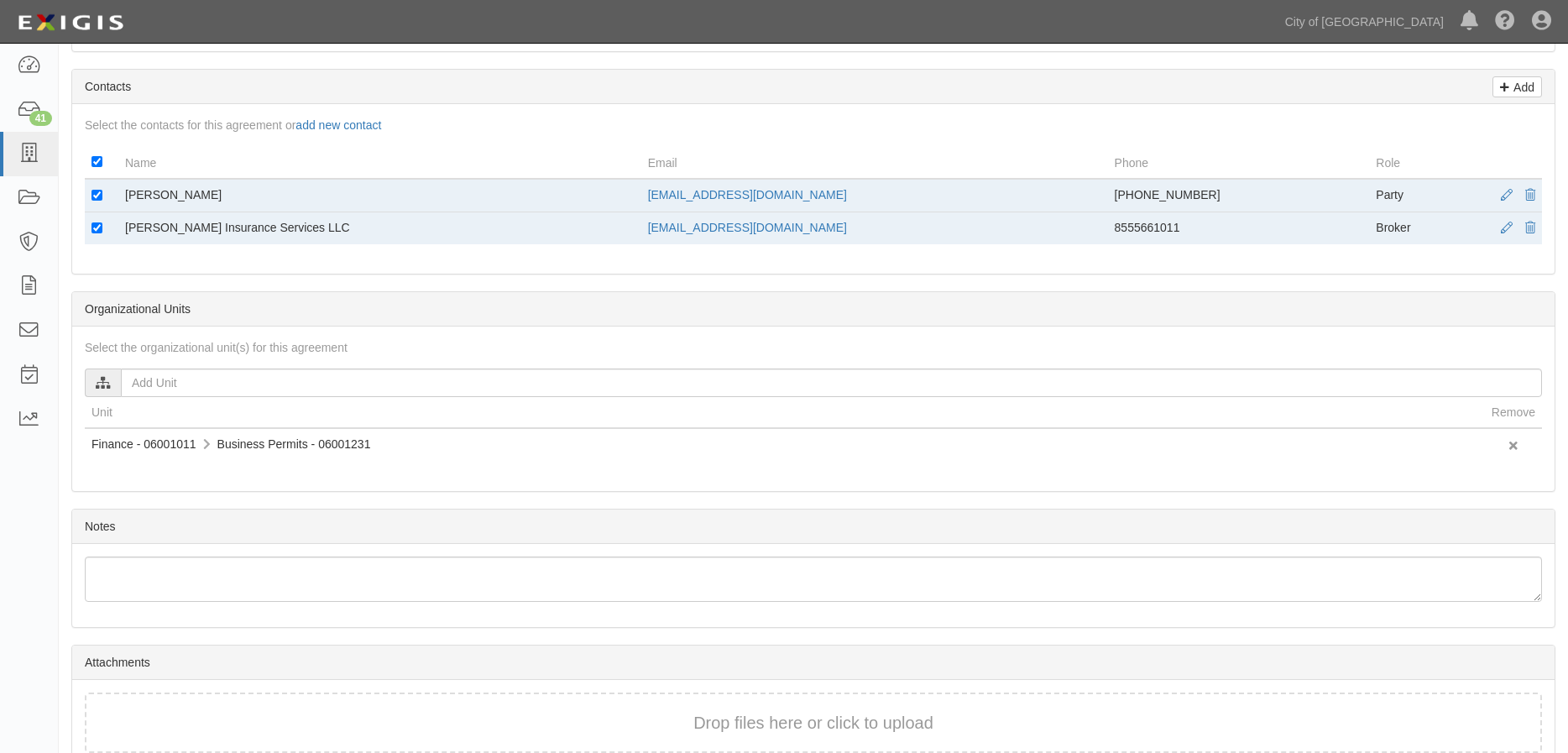
scroll to position [671, 0]
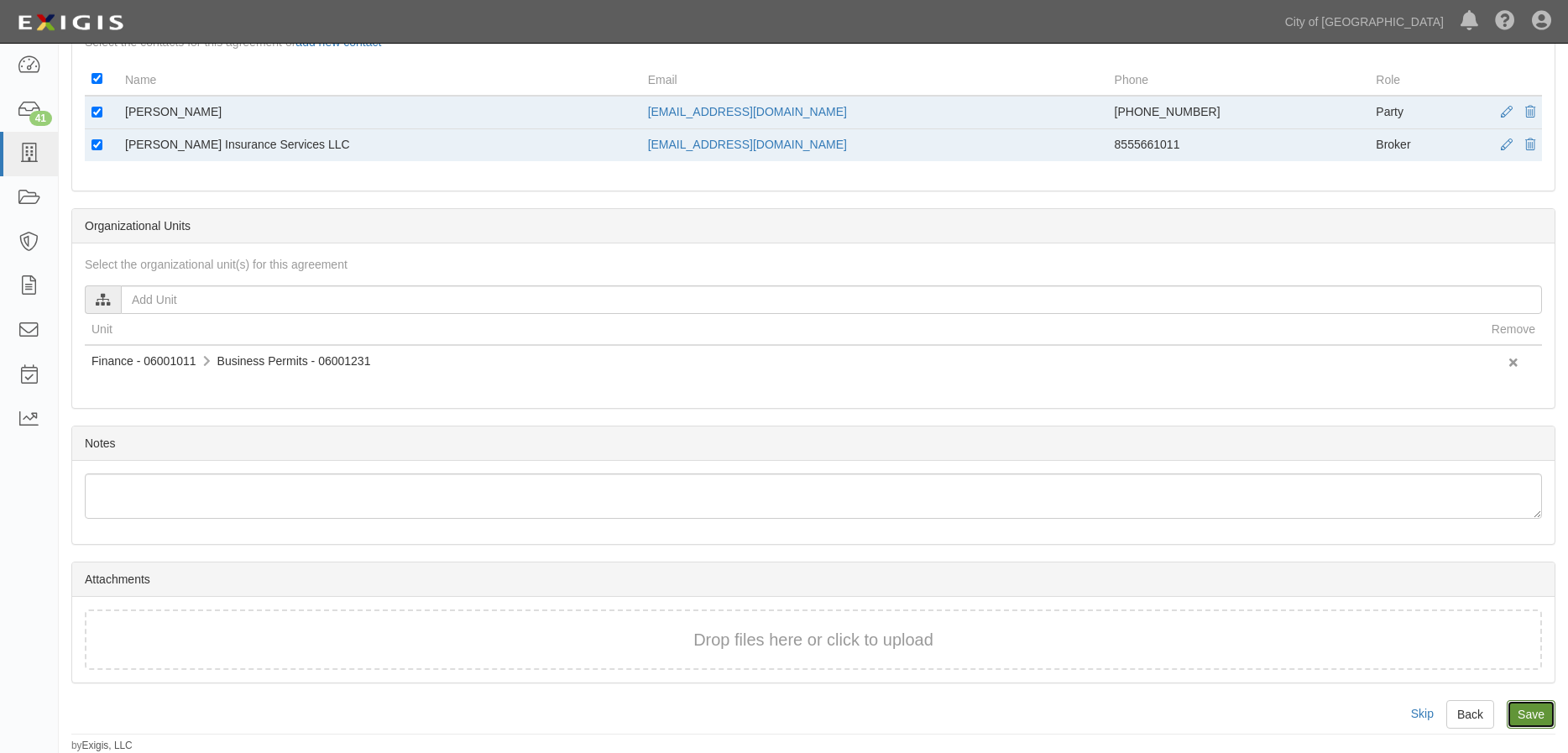
click at [1538, 712] on input "Save" at bounding box center [1531, 714] width 48 height 28
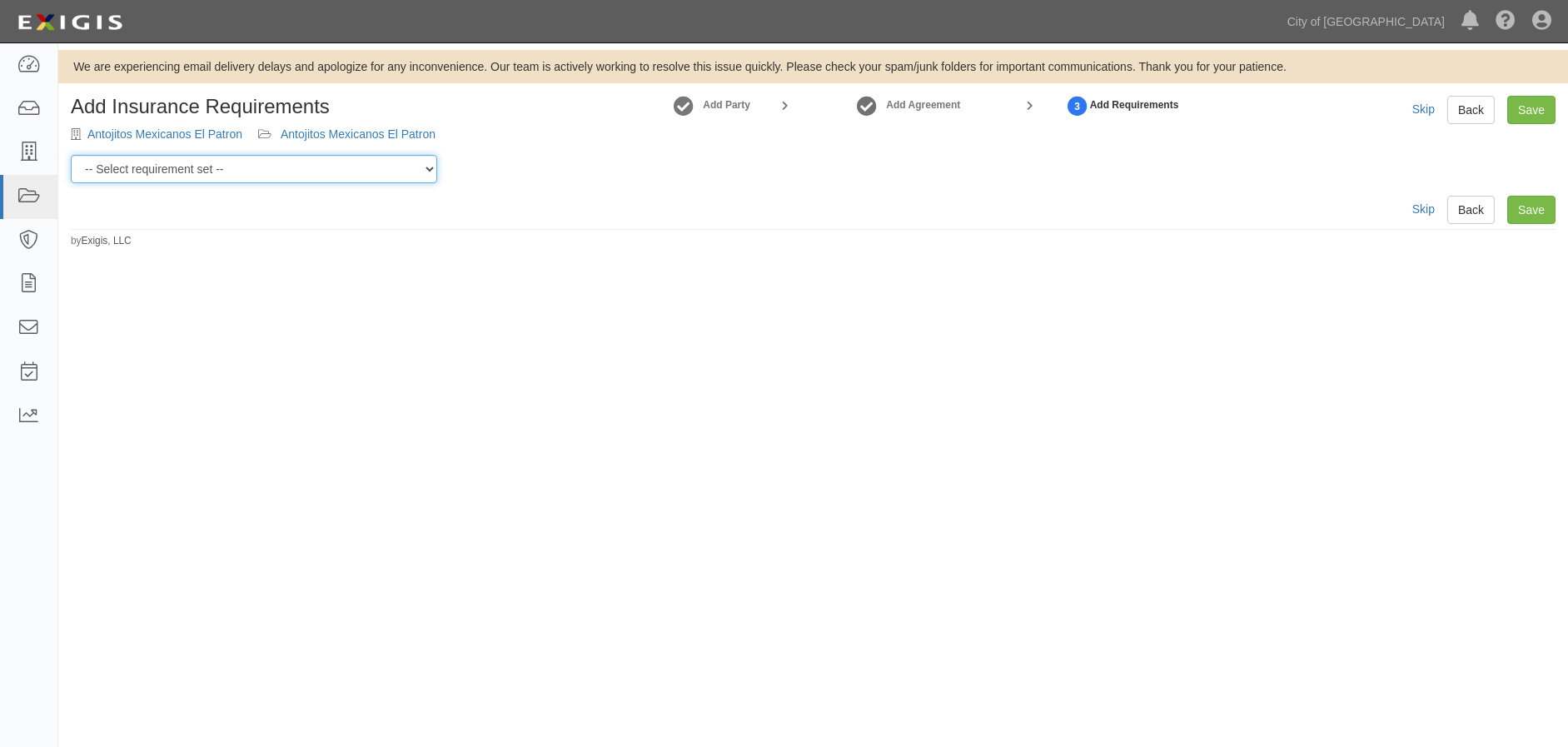
click at [182, 177] on select "-- Select requirement set -- Construction + Pollution Contract Type 0 - Standar…" at bounding box center [254, 169] width 366 height 28
select select "40118"
click at [71, 155] on select "-- Select requirement set -- Construction + Pollution Contract Type 0 - Standar…" at bounding box center [254, 169] width 366 height 28
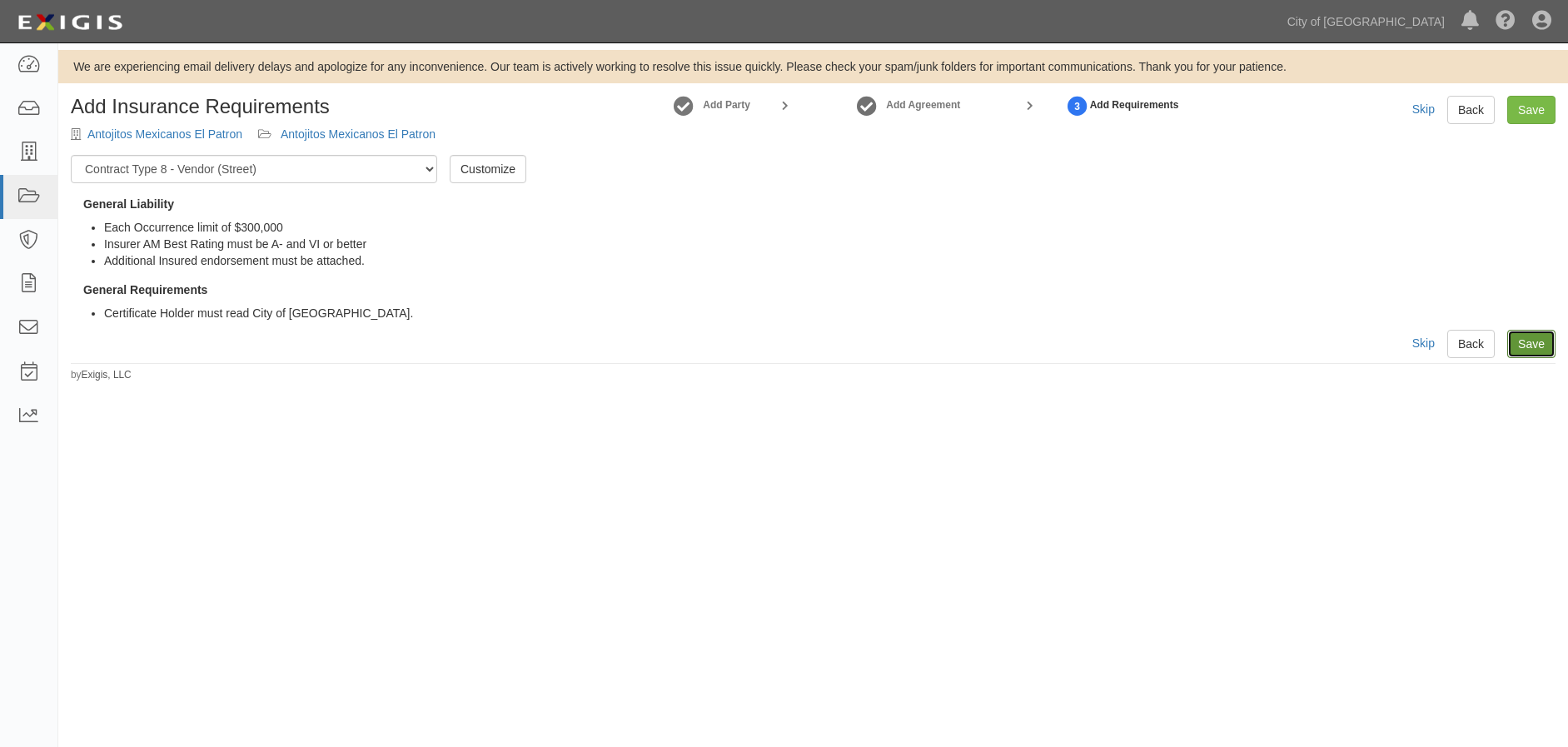
click at [1538, 341] on link "Save" at bounding box center [1531, 344] width 48 height 28
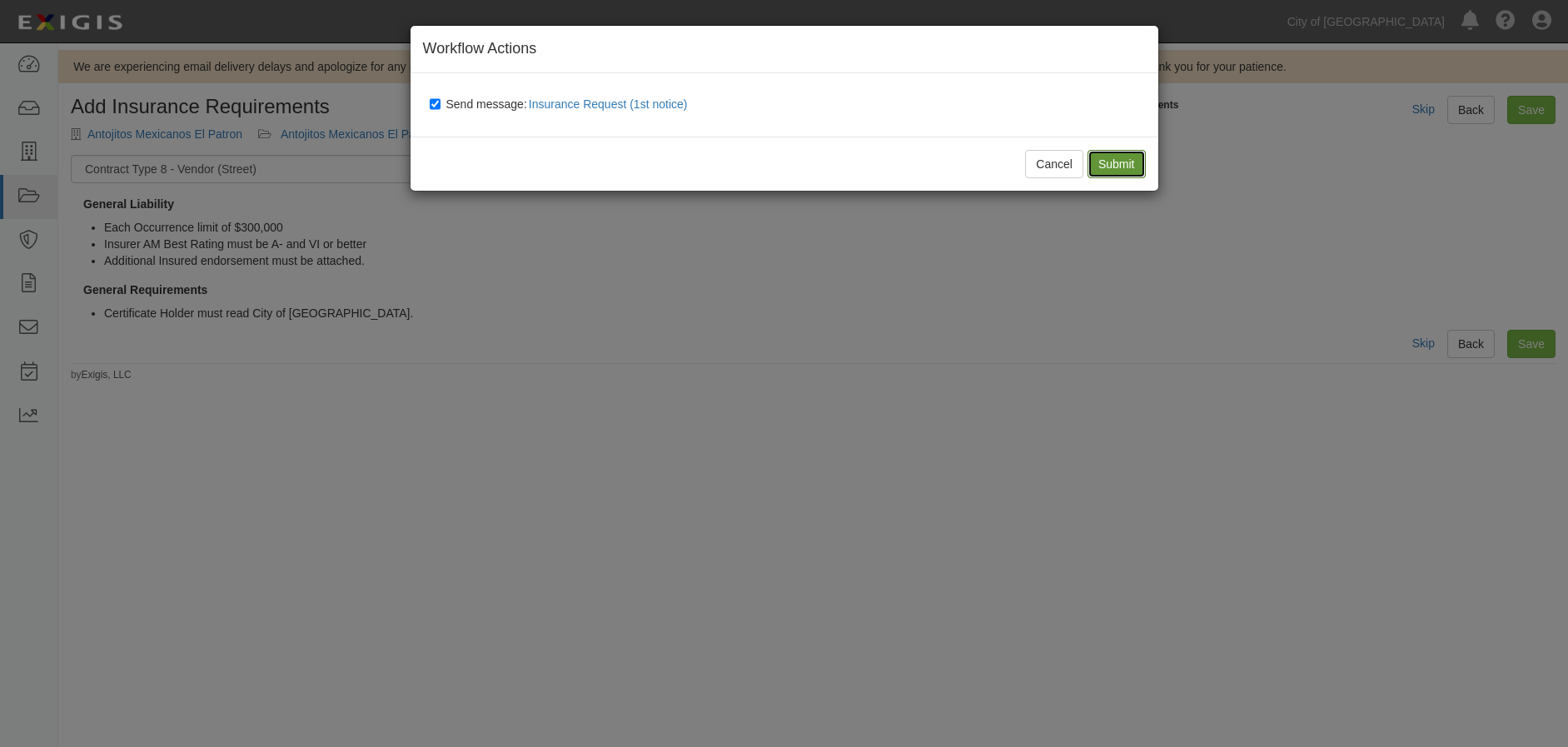
click at [1129, 171] on input "Submit" at bounding box center [1117, 164] width 59 height 28
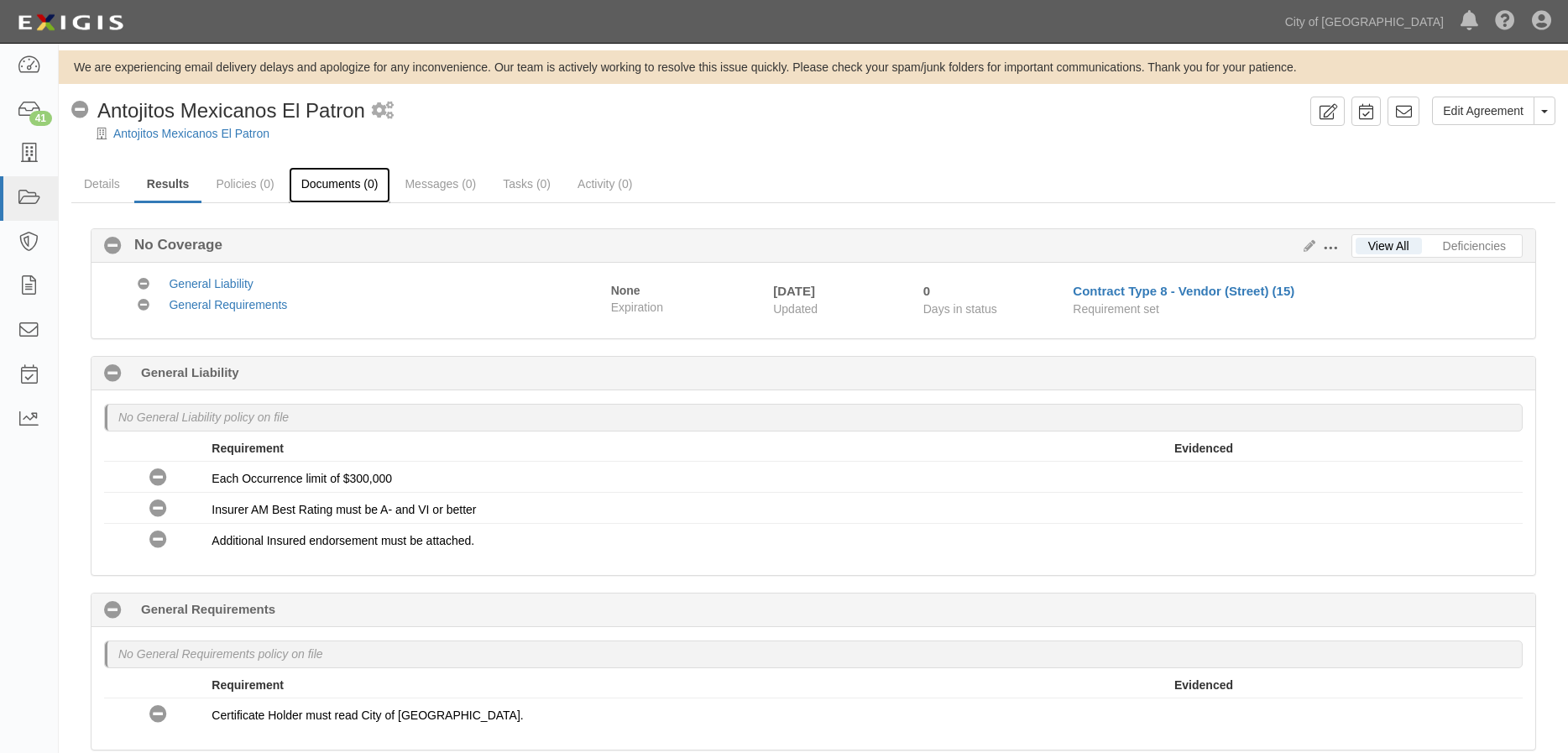
click at [353, 182] on link "Documents (0)" at bounding box center [340, 185] width 102 height 36
